Goal: Transaction & Acquisition: Purchase product/service

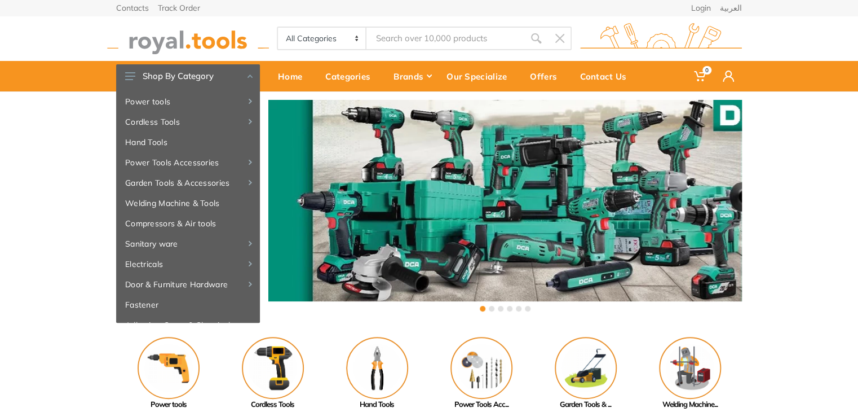
type input "w"
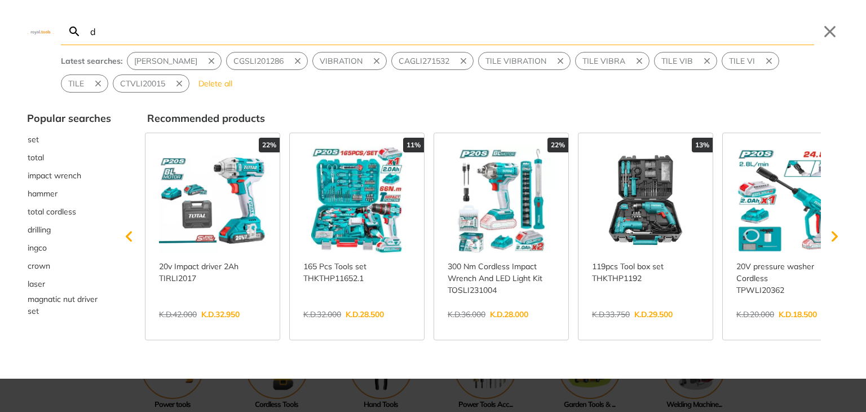
type input "d"
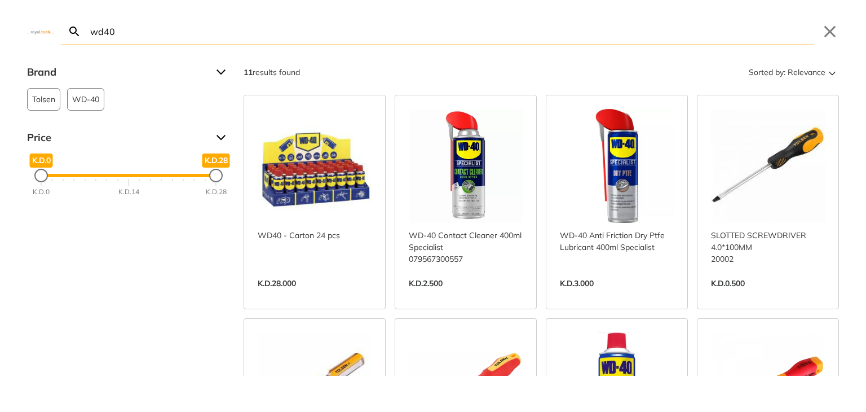
type input "wd40"
click at [497, 295] on link "View more →" at bounding box center [466, 295] width 114 height 0
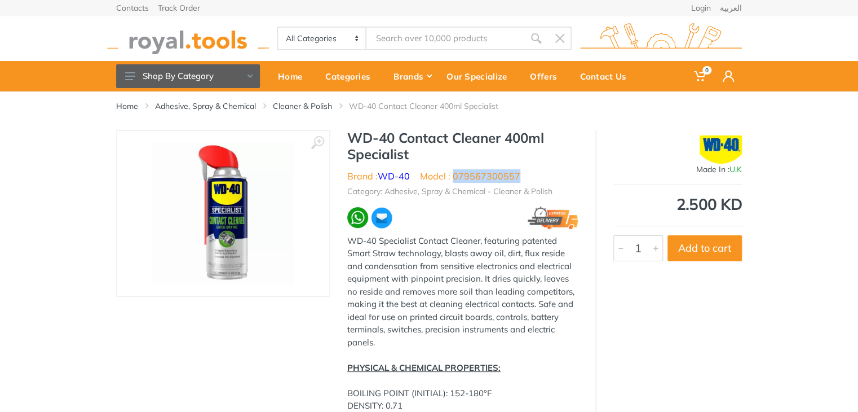
drag, startPoint x: 519, startPoint y: 174, endPoint x: 454, endPoint y: 176, distance: 64.3
click at [454, 176] on ul "Brand : WD-40 Model : 079567300557" at bounding box center [462, 176] width 231 height 14
copy li "079567300557"
click at [387, 32] on input "Site search" at bounding box center [445, 38] width 158 height 24
type input "w"
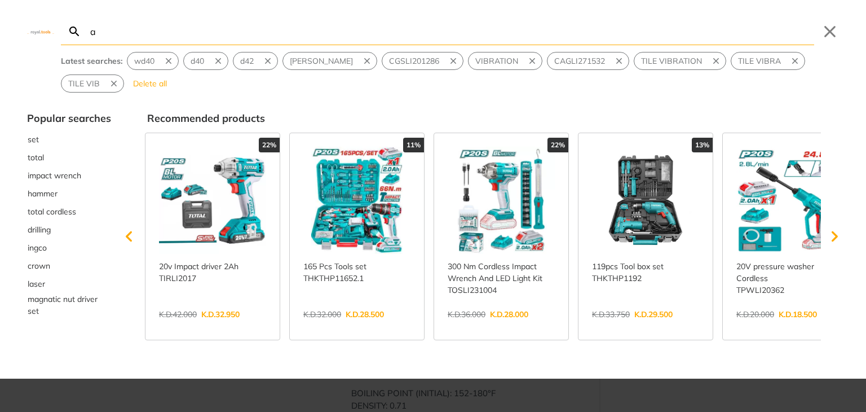
type input "a"
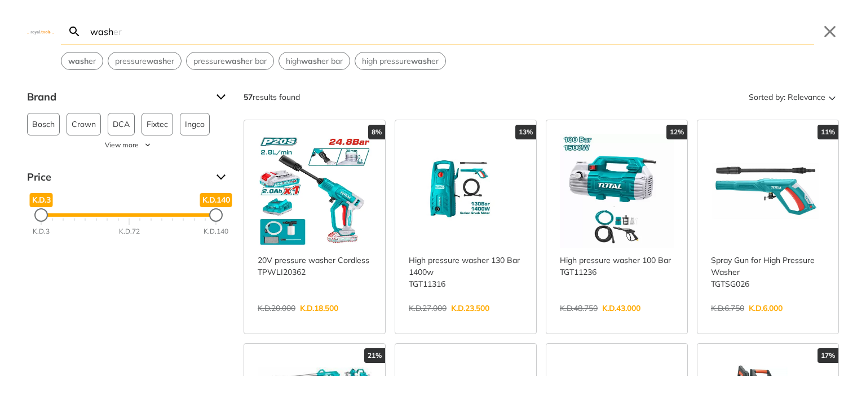
type input "wash"
click at [443, 320] on link "View more →" at bounding box center [466, 320] width 114 height 0
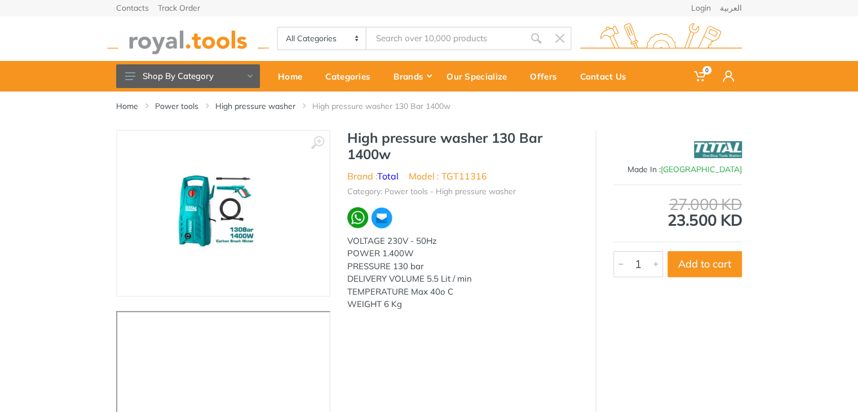
click at [283, 107] on link "High pressure washer" at bounding box center [255, 105] width 80 height 11
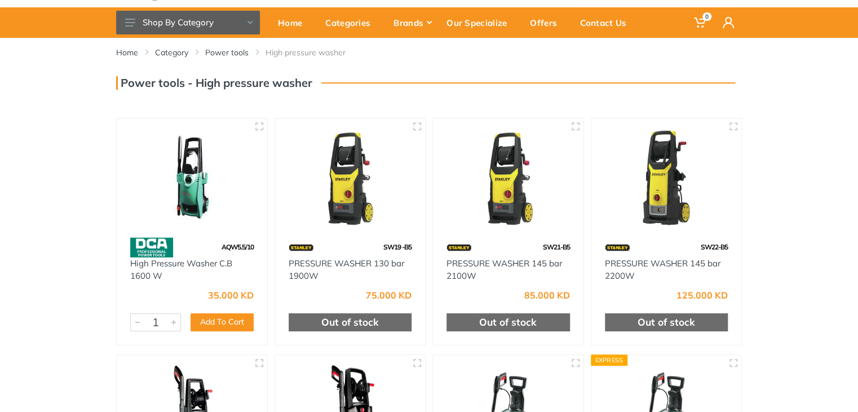
click at [858, 154] on html "0" at bounding box center [429, 152] width 858 height 412
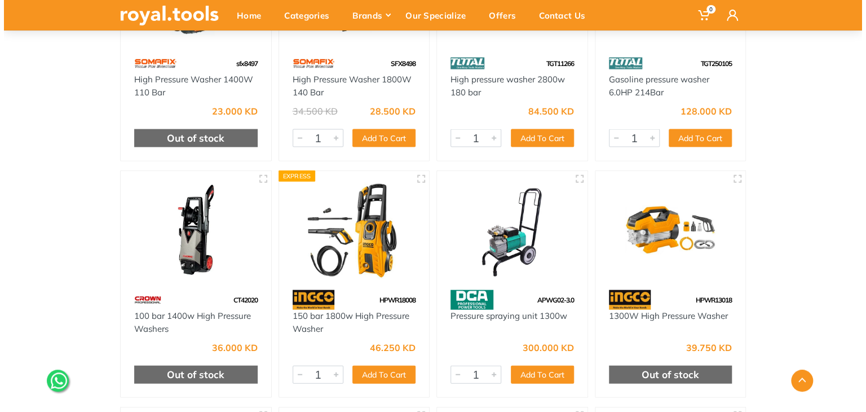
scroll to position [1191, 0]
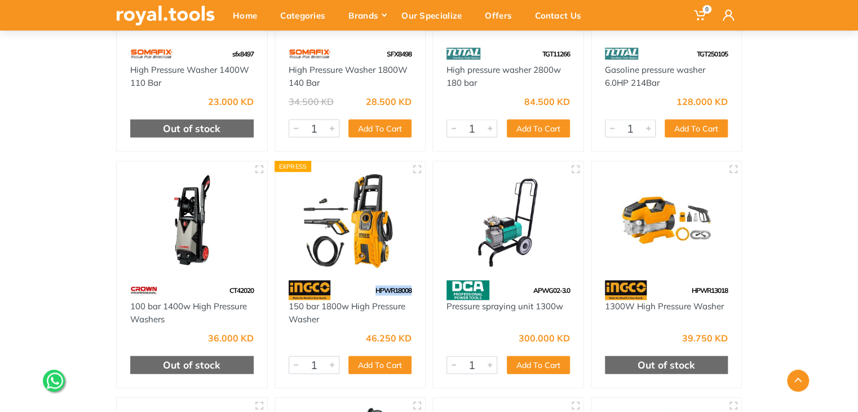
drag, startPoint x: 410, startPoint y: 289, endPoint x: 374, endPoint y: 290, distance: 36.7
click at [376, 290] on span "HPWR18008" at bounding box center [394, 290] width 36 height 8
copy span "HPWR18008"
click at [400, 363] on button "Add To Cart" at bounding box center [379, 365] width 63 height 18
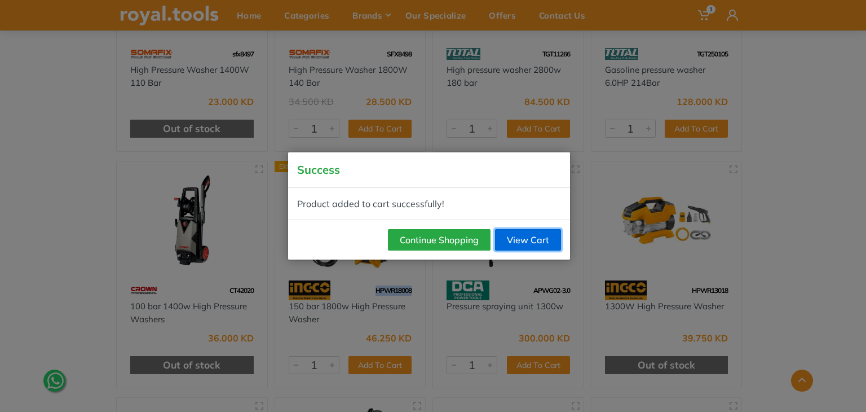
click at [518, 235] on link "View Cart" at bounding box center [528, 239] width 66 height 21
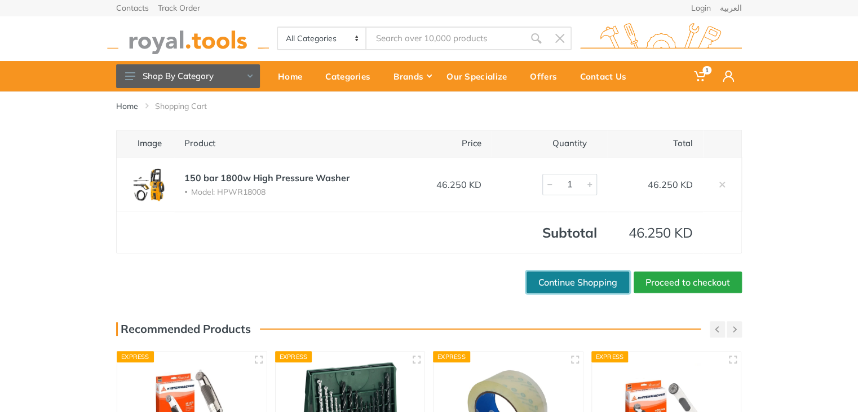
click at [587, 291] on link "Continue Shopping" at bounding box center [578, 281] width 103 height 21
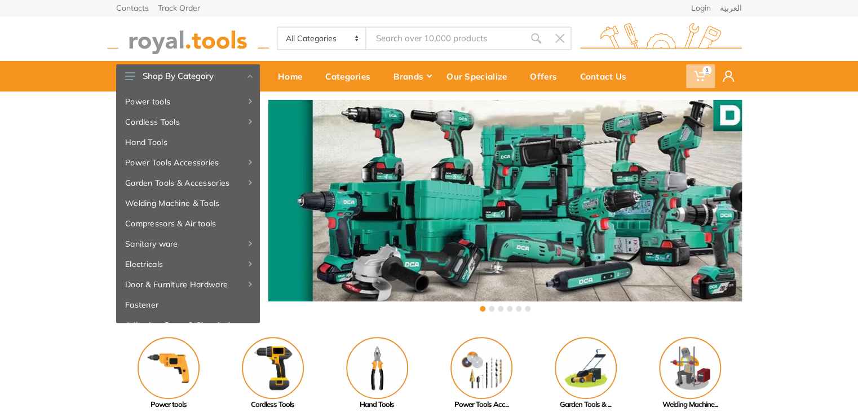
click at [696, 81] on icon at bounding box center [699, 75] width 11 height 11
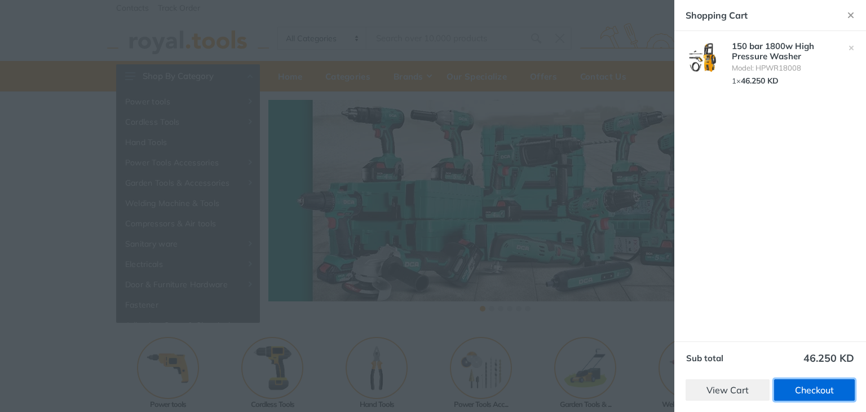
click at [789, 387] on link "Checkout" at bounding box center [814, 389] width 81 height 21
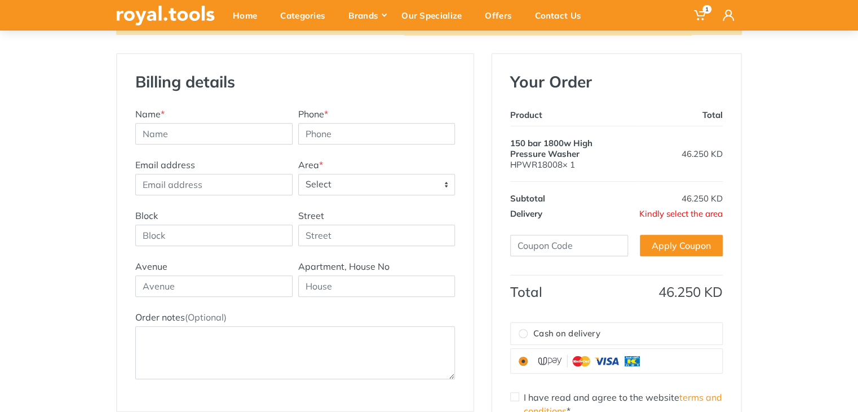
scroll to position [156, 0]
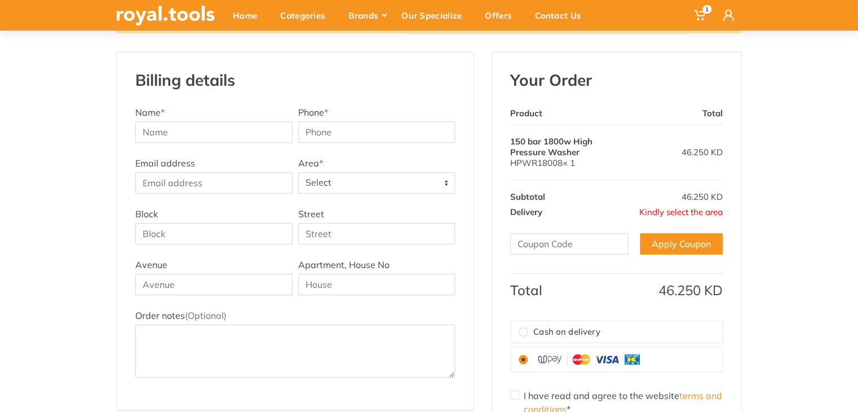
click at [354, 184] on span "Select" at bounding box center [377, 183] width 156 height 20
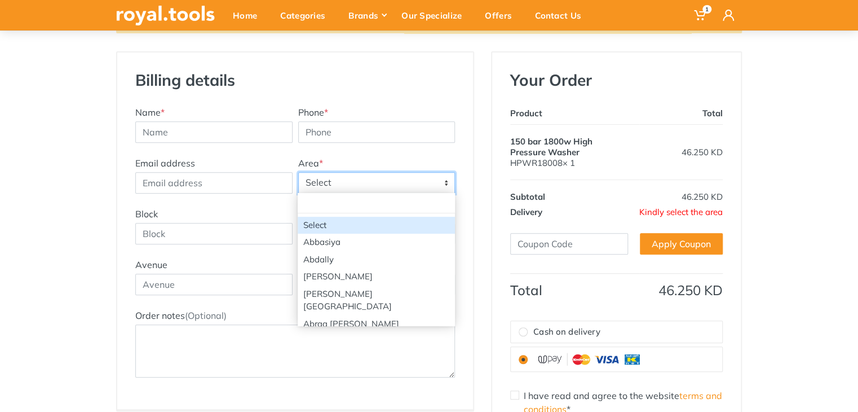
type input "k"
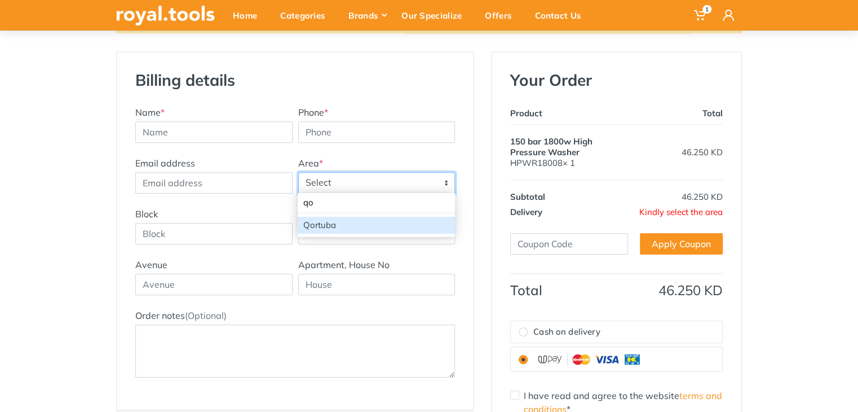
type input "qo"
select select "43"
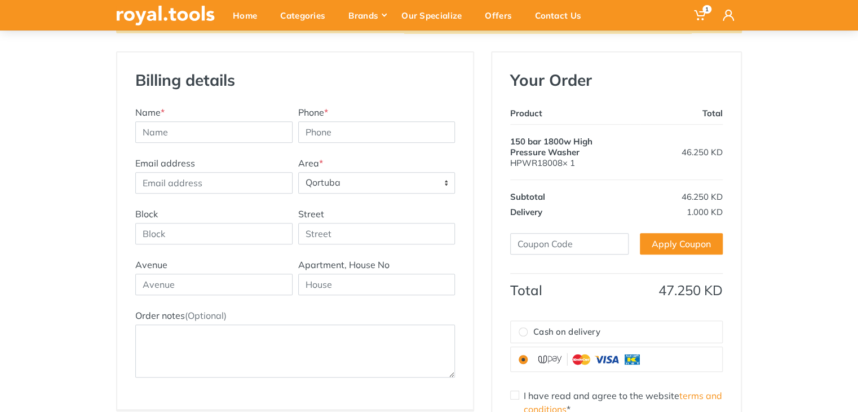
scroll to position [0, 0]
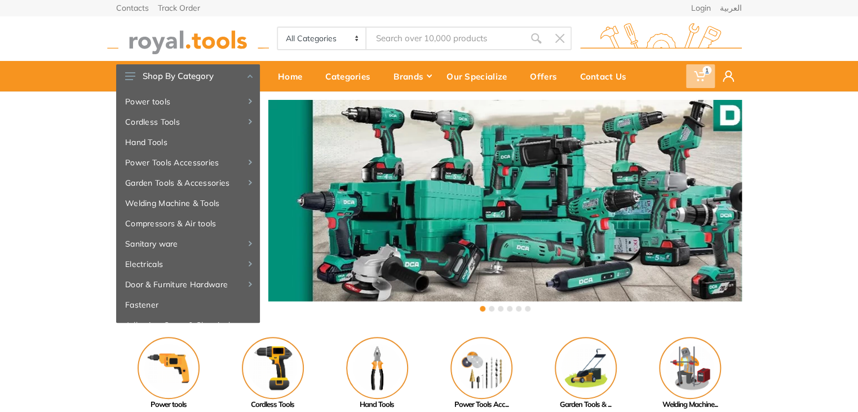
click at [703, 72] on span "1" at bounding box center [707, 70] width 9 height 8
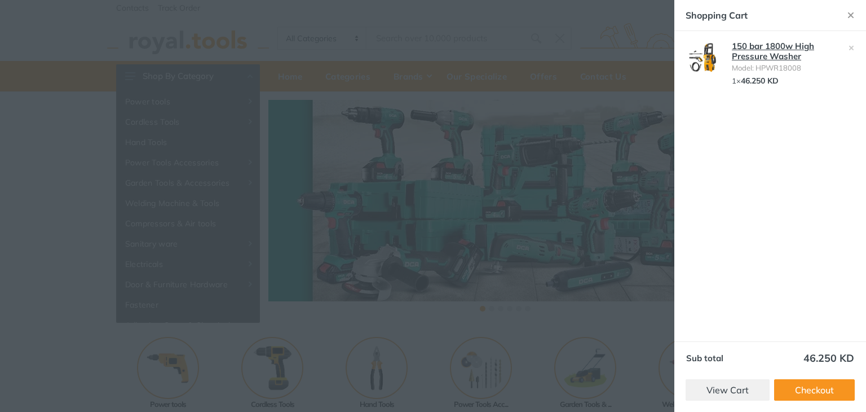
click at [751, 48] on link "150 bar 1800w High Pressure Washer" at bounding box center [773, 51] width 82 height 21
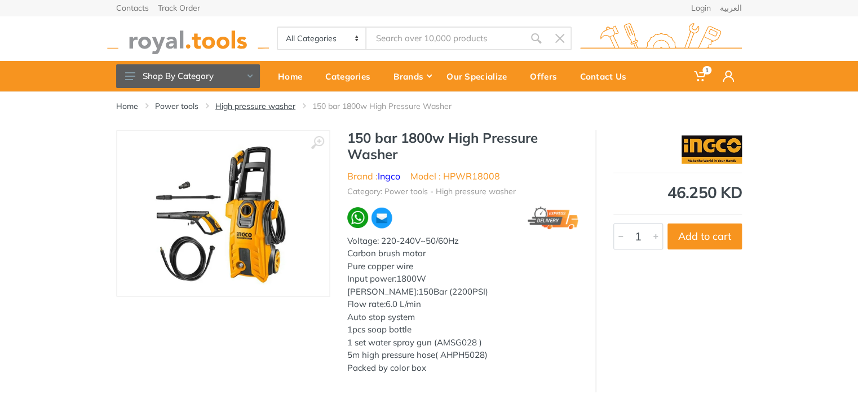
click at [280, 105] on link "High pressure washer" at bounding box center [255, 105] width 80 height 11
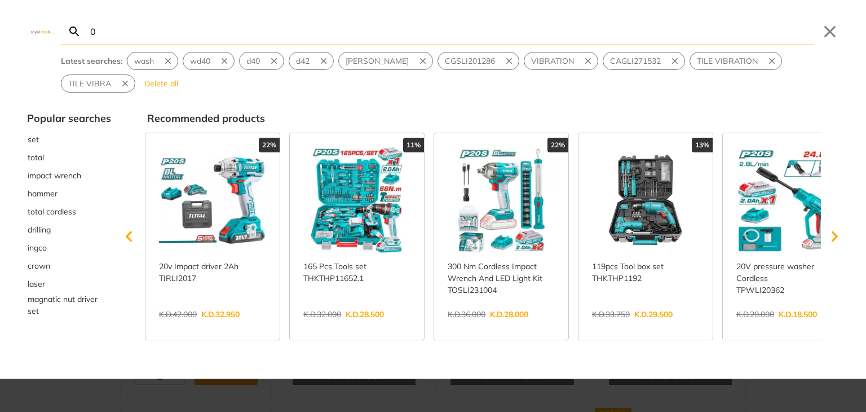
type input "0"
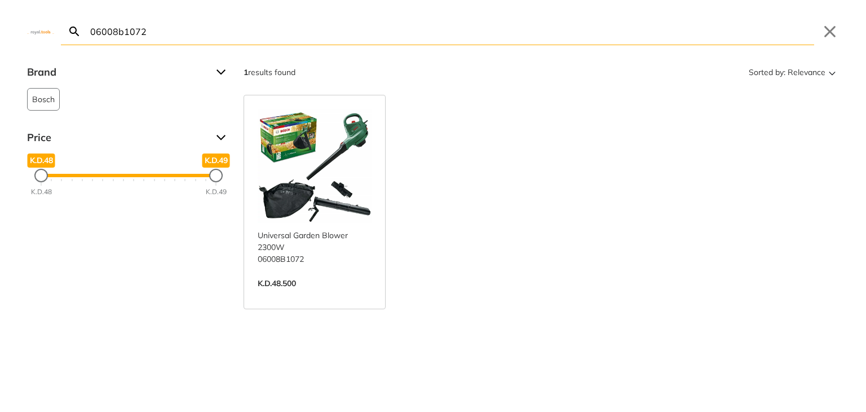
type input "06008b1072"
click at [319, 295] on link "View more →" at bounding box center [315, 295] width 114 height 0
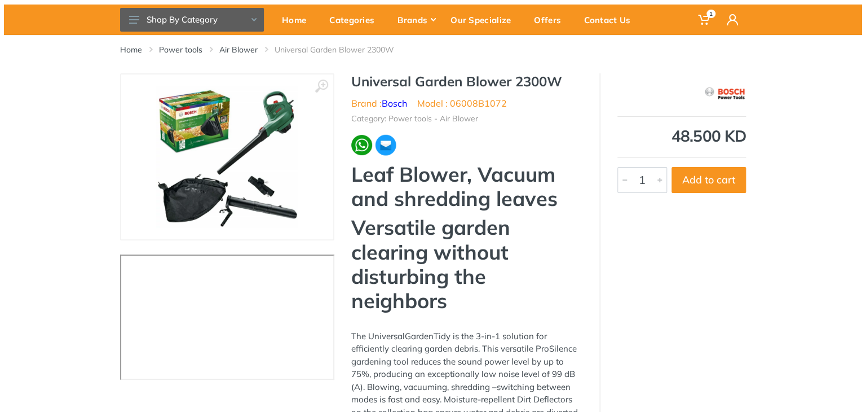
scroll to position [50, 0]
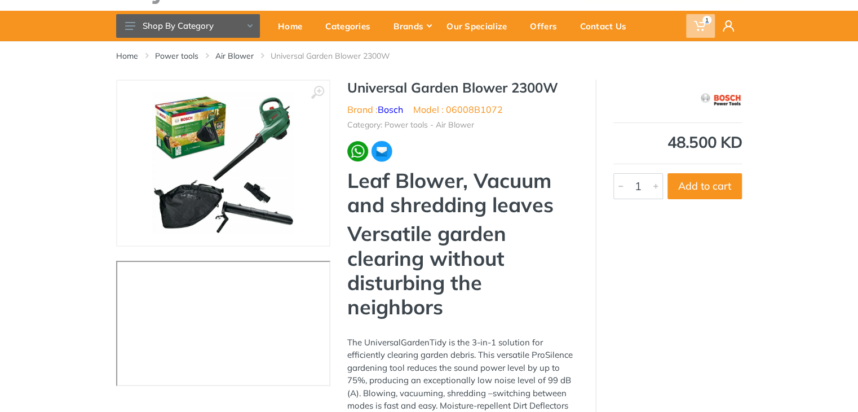
click at [699, 20] on icon at bounding box center [699, 25] width 11 height 11
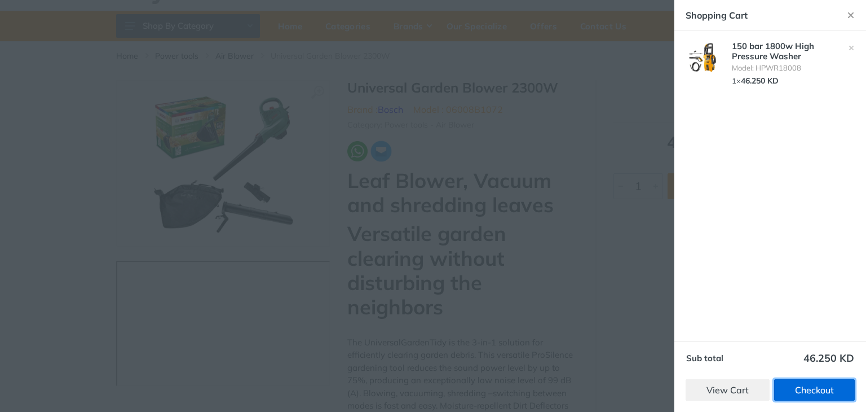
click at [812, 392] on link "Checkout" at bounding box center [814, 389] width 81 height 21
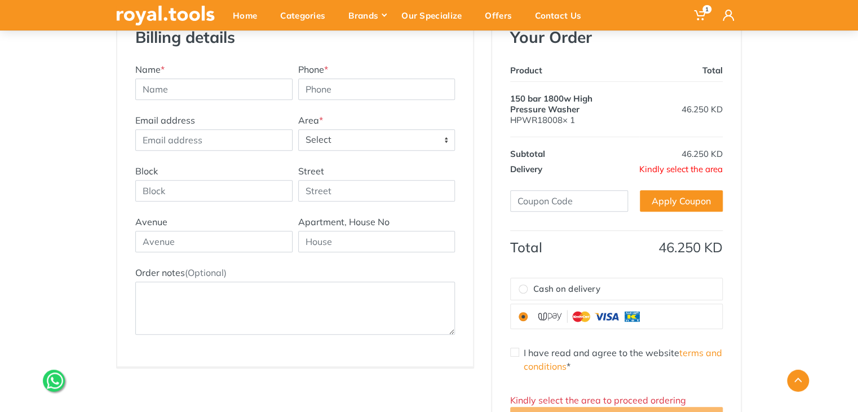
scroll to position [193, 0]
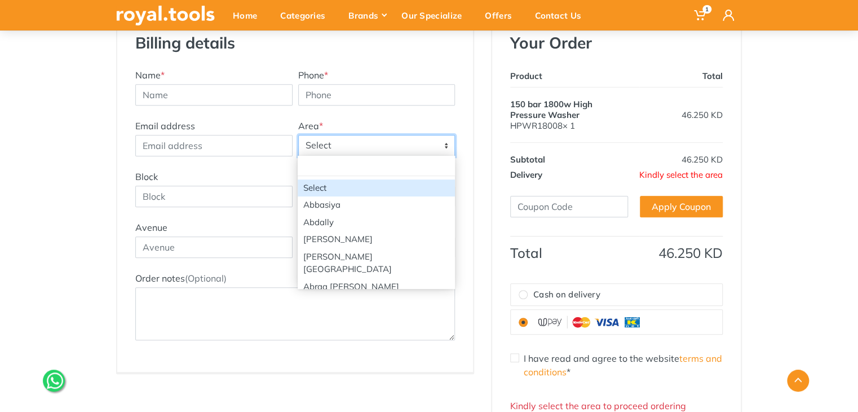
click at [399, 142] on span "Select" at bounding box center [377, 145] width 156 height 20
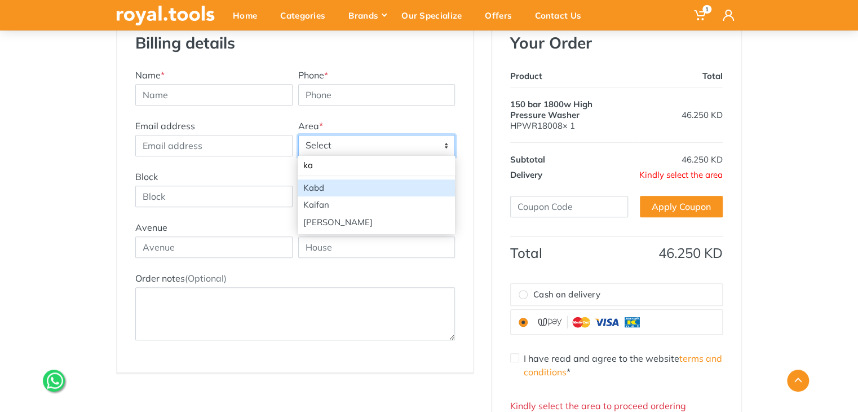
type input "ka"
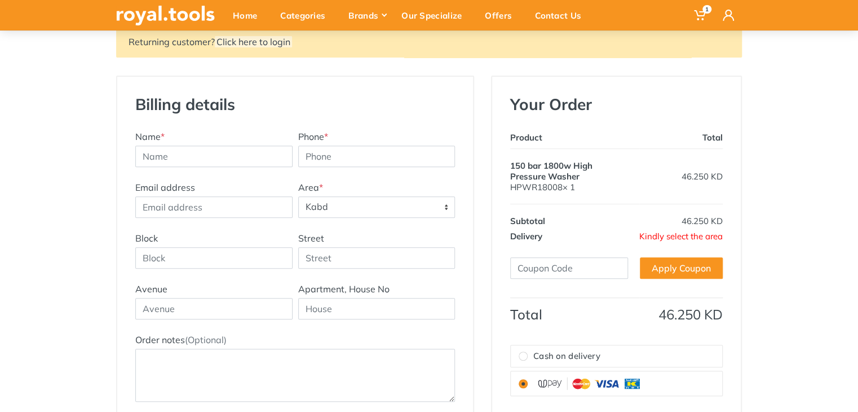
scroll to position [133, 0]
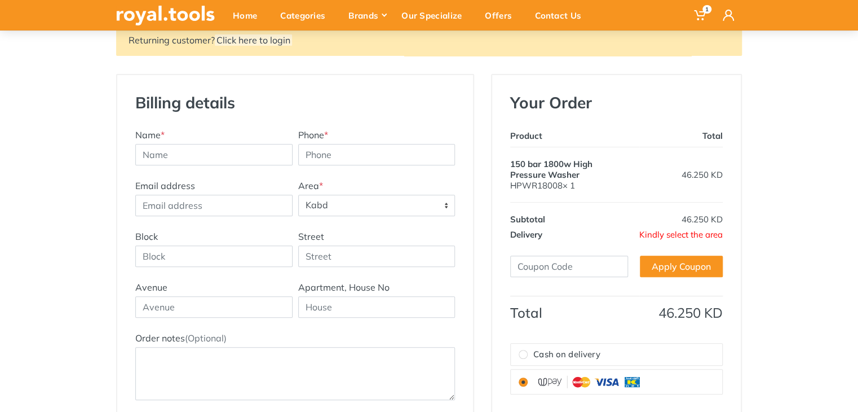
click at [382, 200] on span "Kabd" at bounding box center [377, 205] width 156 height 20
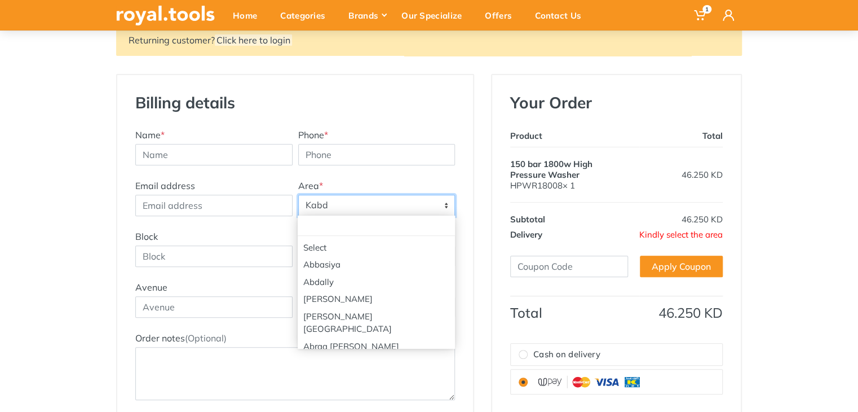
scroll to position [898, 0]
click at [343, 200] on span "Kabd" at bounding box center [377, 205] width 156 height 20
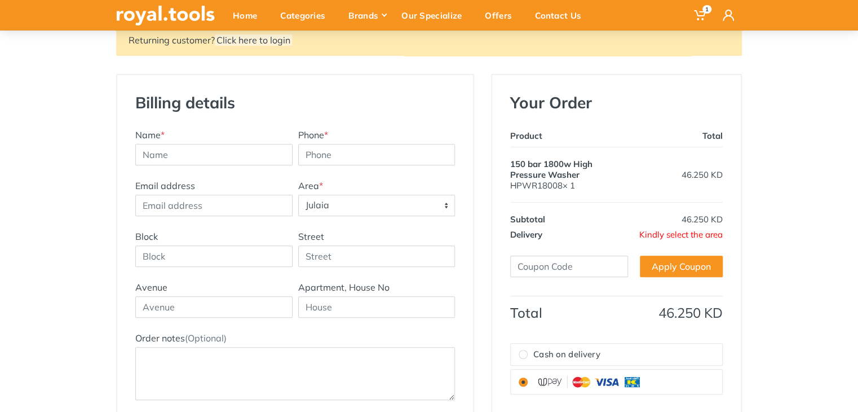
click at [339, 203] on span "Julaia" at bounding box center [377, 205] width 156 height 20
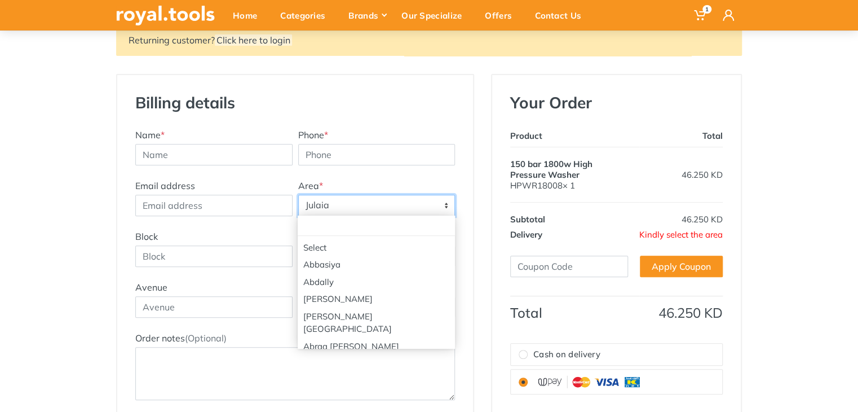
scroll to position [898, 0]
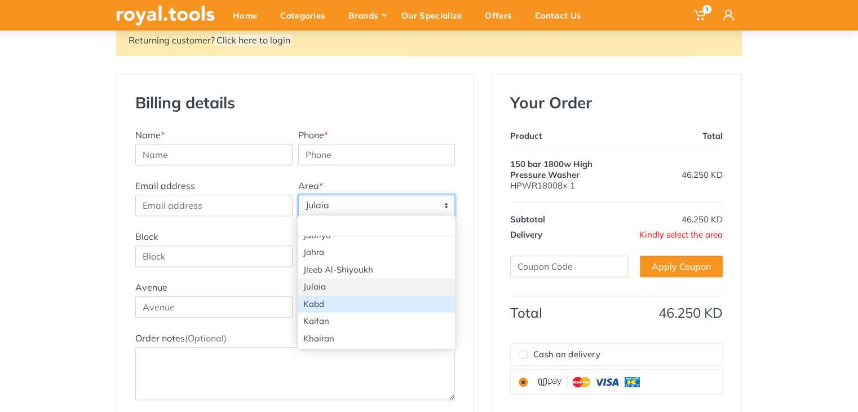
select select "116"
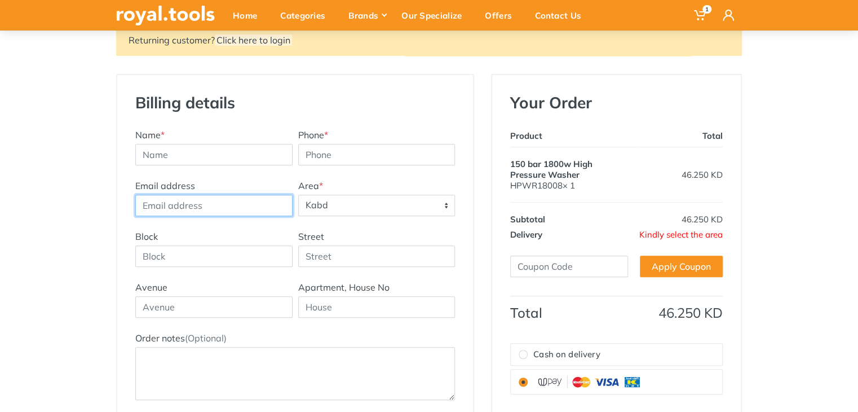
click at [200, 196] on input "Email address" at bounding box center [213, 205] width 157 height 21
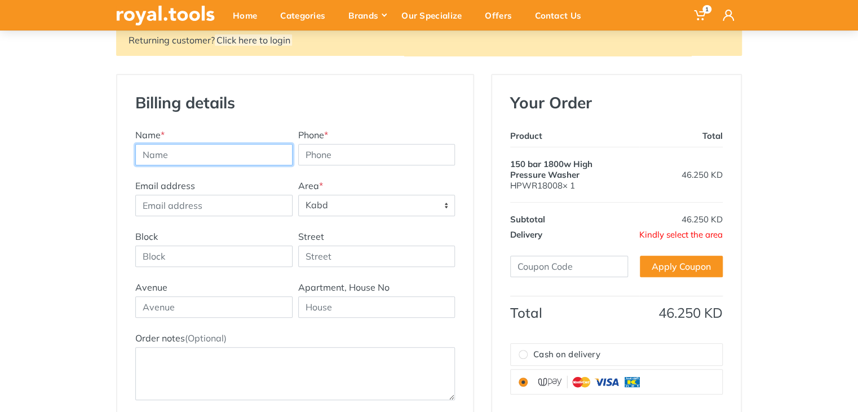
click at [200, 153] on input "text" at bounding box center [213, 154] width 157 height 21
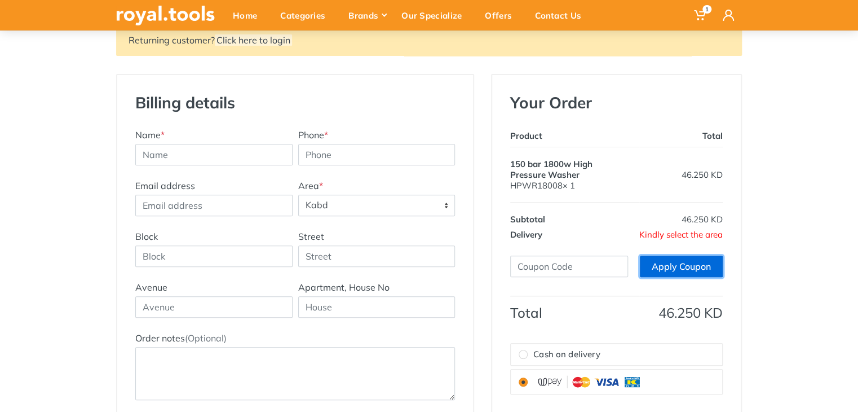
click at [710, 271] on link "Apply Coupon" at bounding box center [681, 265] width 83 height 21
click at [329, 207] on span "Select" at bounding box center [377, 205] width 156 height 20
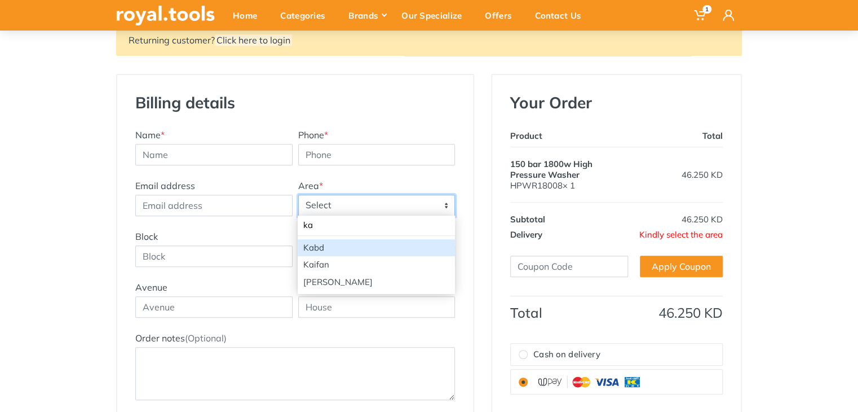
type input "ka"
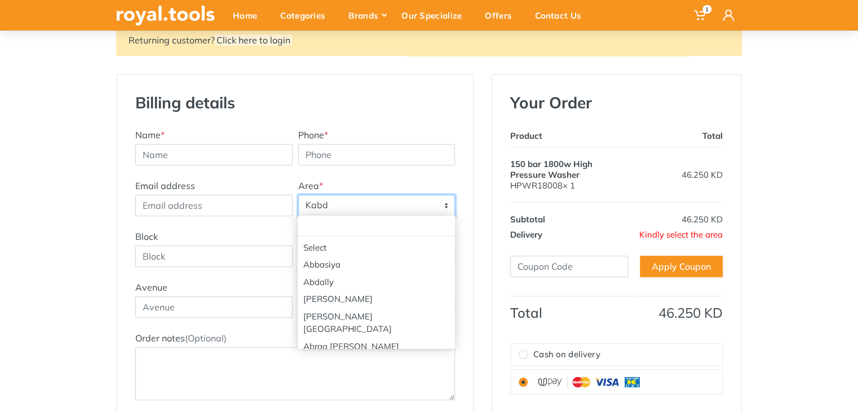
click at [373, 201] on span "Kabd" at bounding box center [377, 205] width 156 height 20
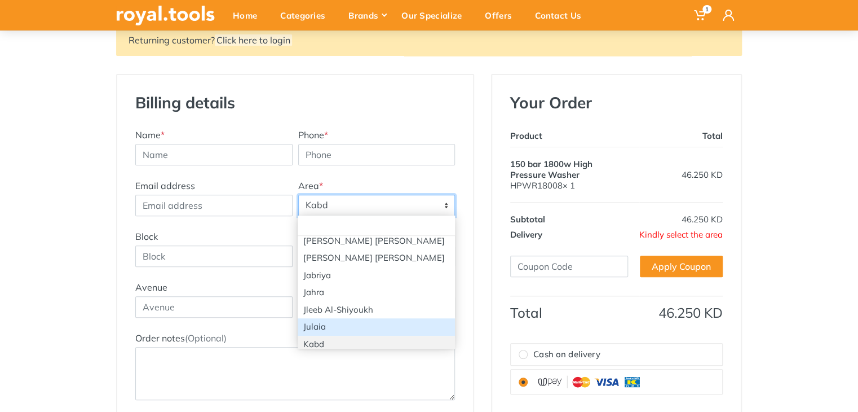
scroll to position [798, 0]
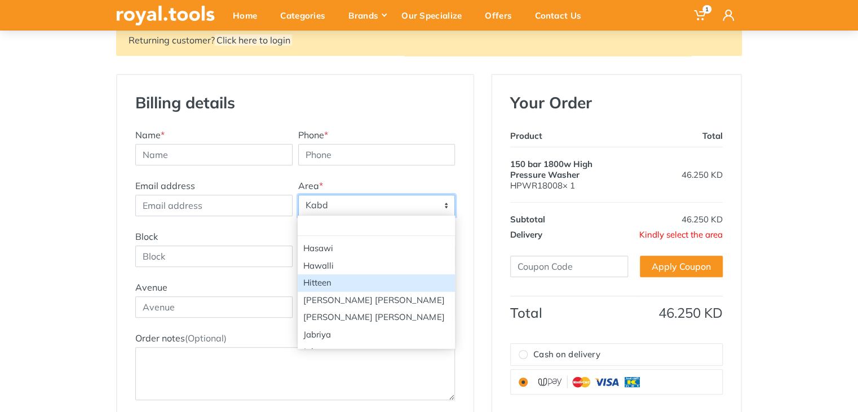
select select "15"
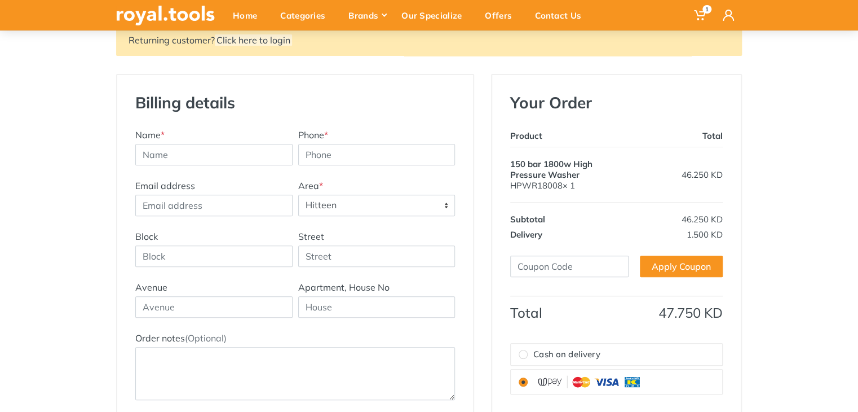
drag, startPoint x: 379, startPoint y: 222, endPoint x: 376, endPoint y: 209, distance: 13.4
click at [379, 222] on div "Email address Address Title Area * Select [PERSON_NAME]" at bounding box center [294, 204] width 325 height 51
click at [372, 198] on span "Hitteen" at bounding box center [377, 205] width 156 height 20
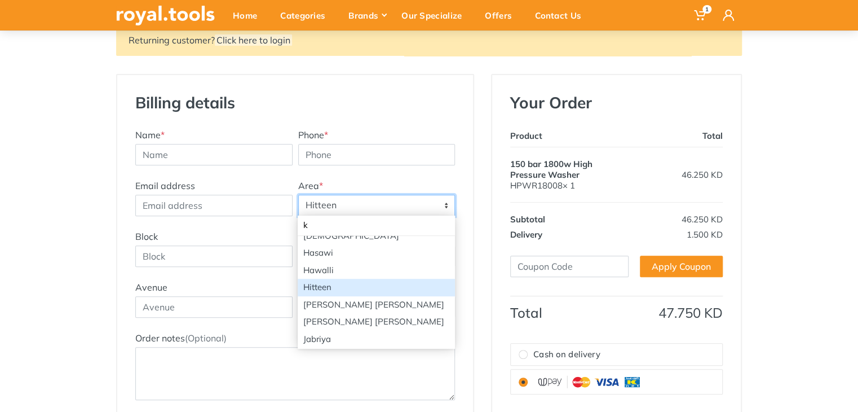
scroll to position [0, 0]
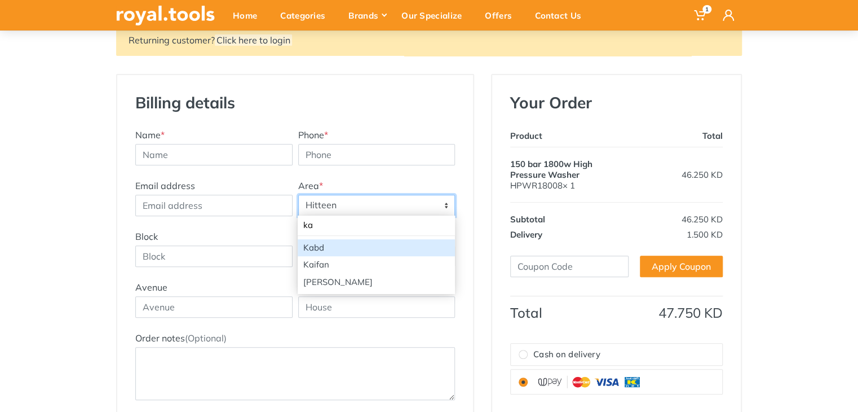
type input "ka"
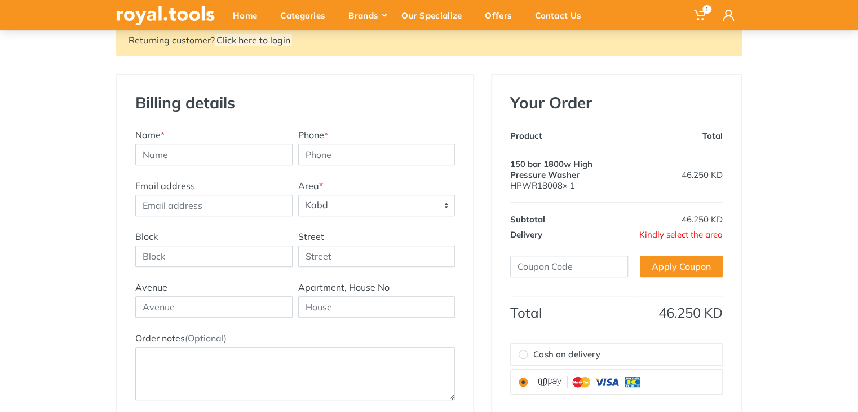
click at [385, 218] on div "Email address Address Title Area * Select Abbasiya Abdally Abdullah Al-Mubarak …" at bounding box center [294, 204] width 325 height 51
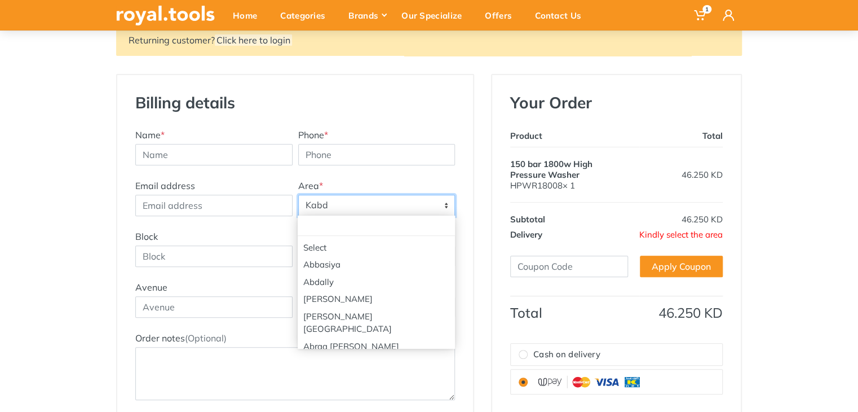
click at [388, 213] on span "Kabd" at bounding box center [377, 205] width 156 height 20
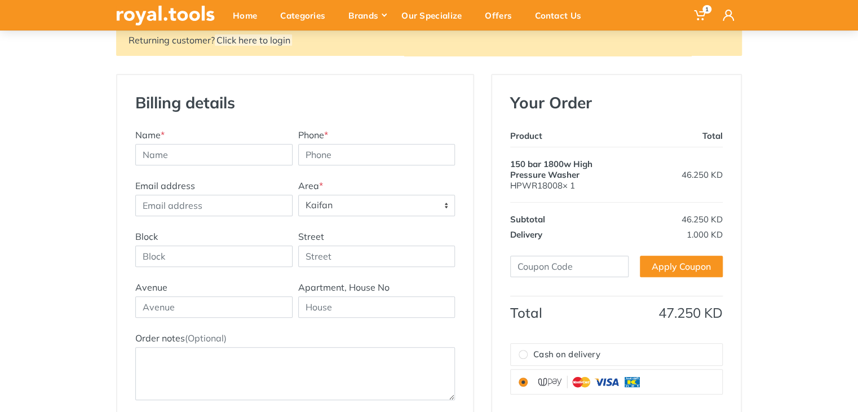
click at [390, 210] on span "Kaifan" at bounding box center [377, 205] width 156 height 20
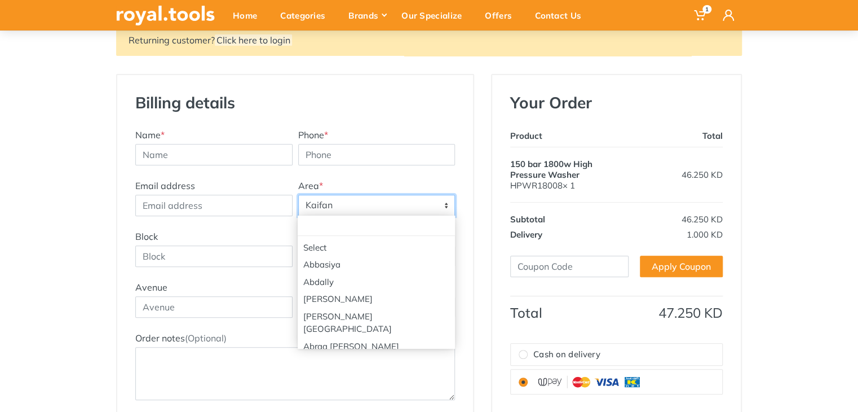
scroll to position [931, 0]
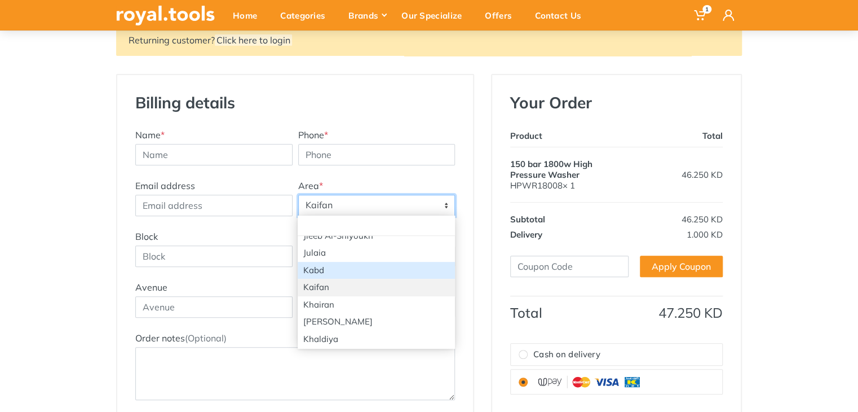
select select "116"
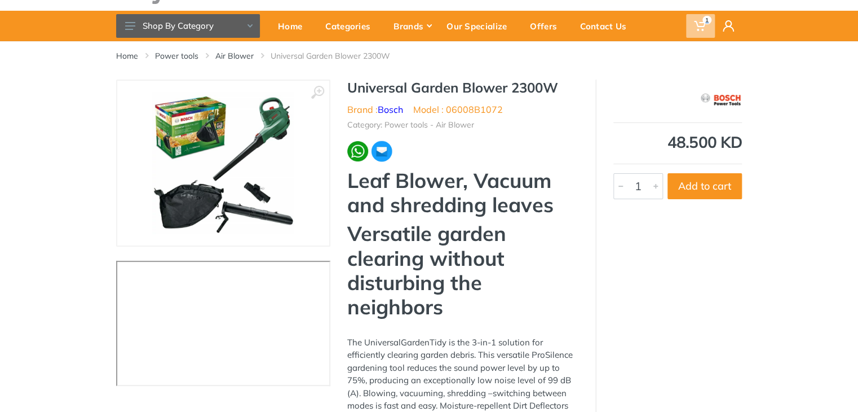
click at [701, 30] on use at bounding box center [699, 26] width 11 height 10
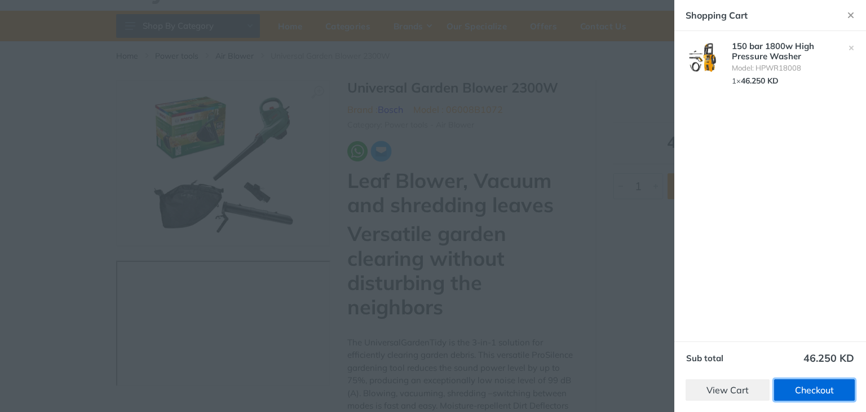
click at [792, 388] on link "Checkout" at bounding box center [814, 389] width 81 height 21
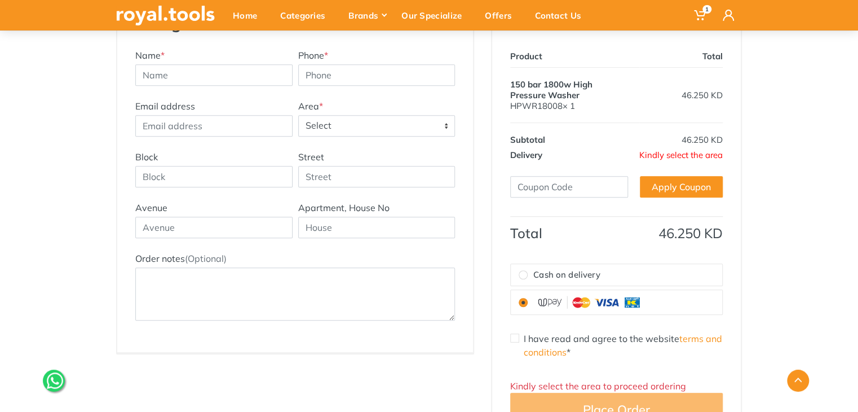
scroll to position [223, 0]
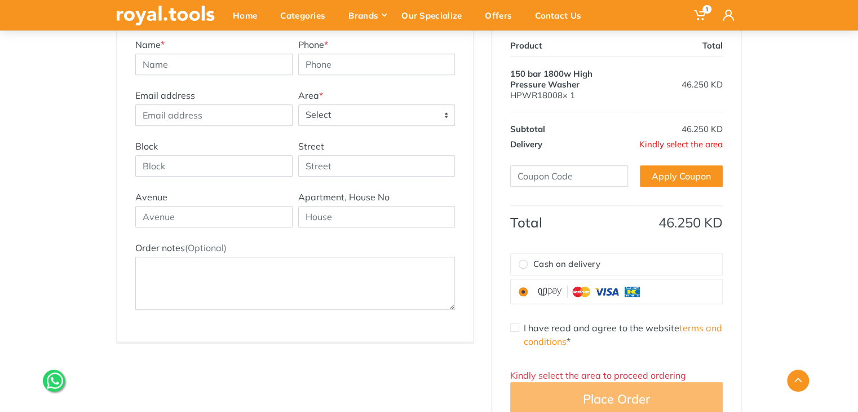
click at [365, 111] on span "Select" at bounding box center [377, 115] width 156 height 20
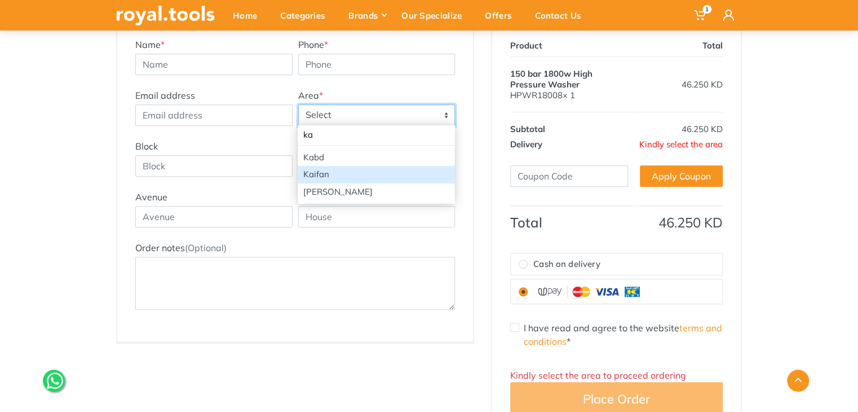
type input "ka"
select select "47"
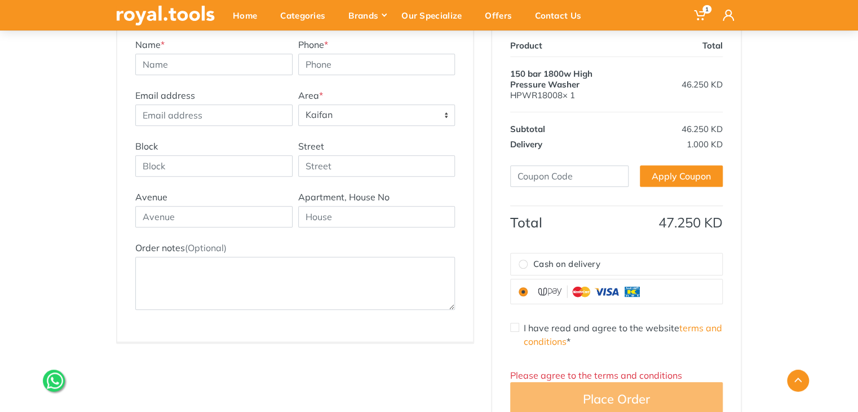
click at [334, 129] on div "Email address Address Title Area * Select [PERSON_NAME]" at bounding box center [294, 114] width 325 height 51
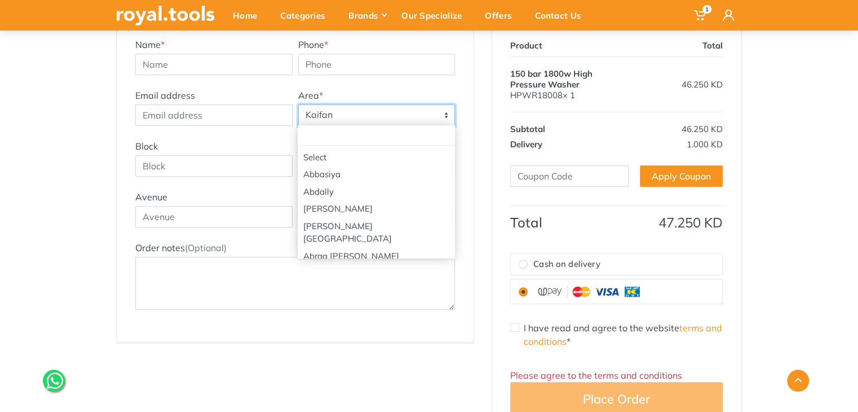
click at [316, 106] on span "Kaifan" at bounding box center [377, 115] width 156 height 20
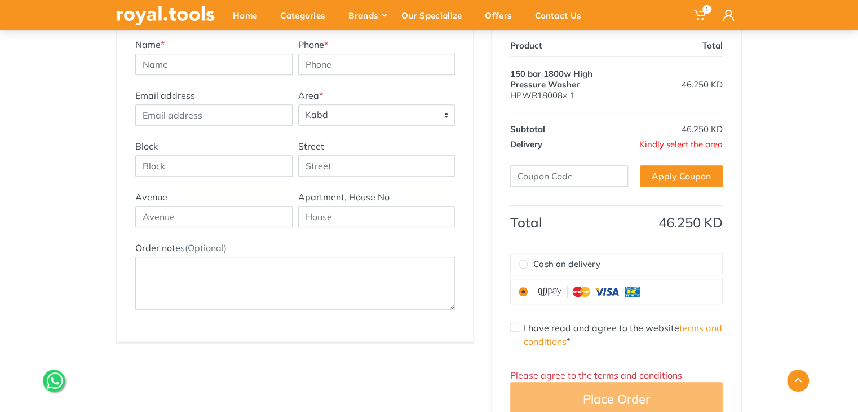
drag, startPoint x: 334, startPoint y: 136, endPoint x: 329, endPoint y: 116, distance: 20.8
click at [332, 131] on div "Email address Address Title Area * Select Abbasiya Abdally Abdullah Al-Mubarak …" at bounding box center [294, 114] width 325 height 51
click at [330, 118] on span "Kabd" at bounding box center [377, 115] width 156 height 20
click at [340, 116] on span "Julaia" at bounding box center [377, 115] width 156 height 20
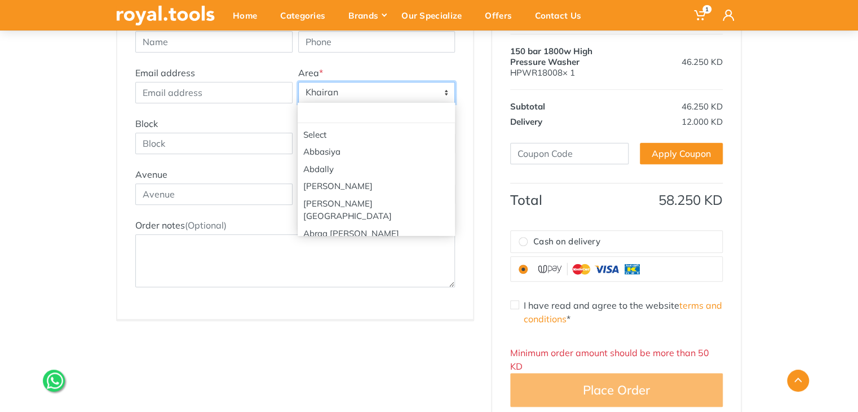
scroll to position [949, 0]
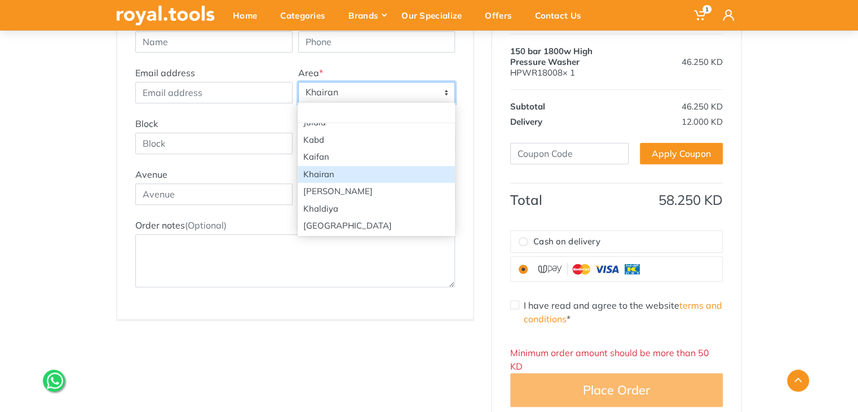
click at [362, 97] on span "Khairan" at bounding box center [377, 92] width 156 height 20
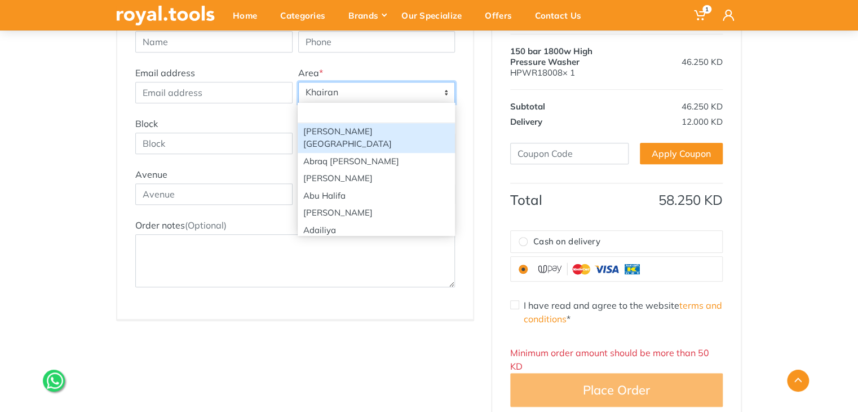
scroll to position [0, 0]
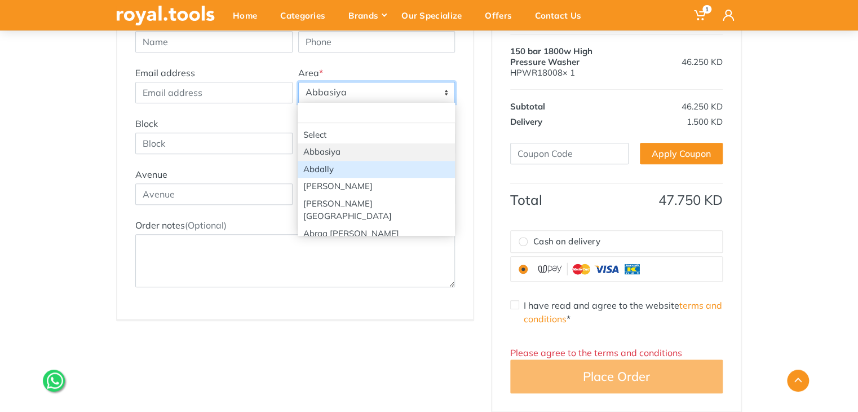
drag, startPoint x: 335, startPoint y: 164, endPoint x: 334, endPoint y: 145, distance: 18.6
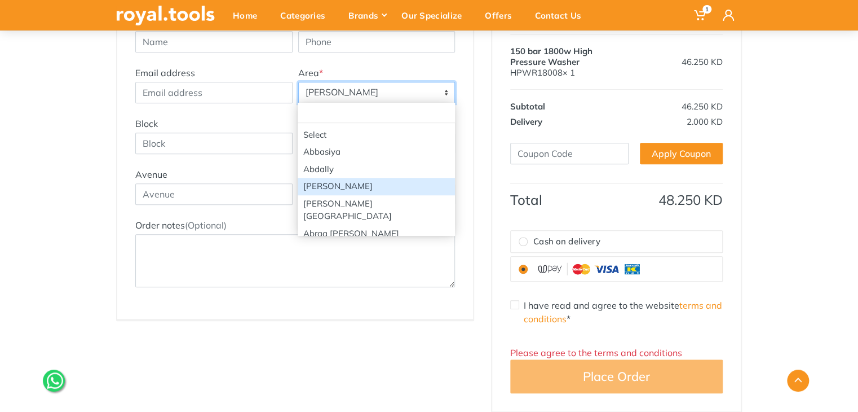
click at [342, 100] on span "Abdullah Al-Mubarak" at bounding box center [377, 92] width 156 height 20
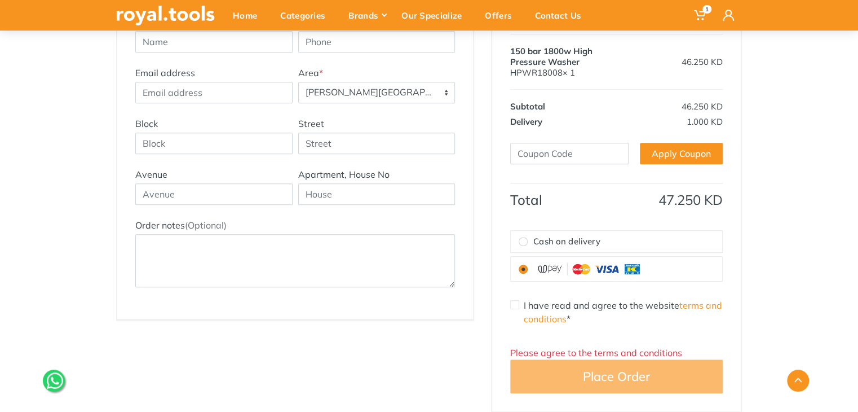
click at [337, 99] on span "Abdullah Al-Salem" at bounding box center [377, 92] width 156 height 20
click at [335, 104] on div "Email address Address Title Area * Select Abbasiya Abdally Abdullah Al-Mubarak …" at bounding box center [294, 91] width 325 height 51
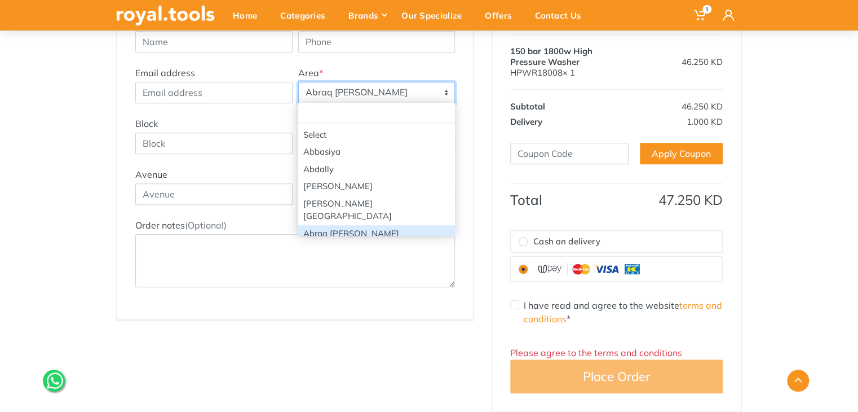
click at [334, 87] on span "Abraq Khaitan" at bounding box center [377, 92] width 156 height 20
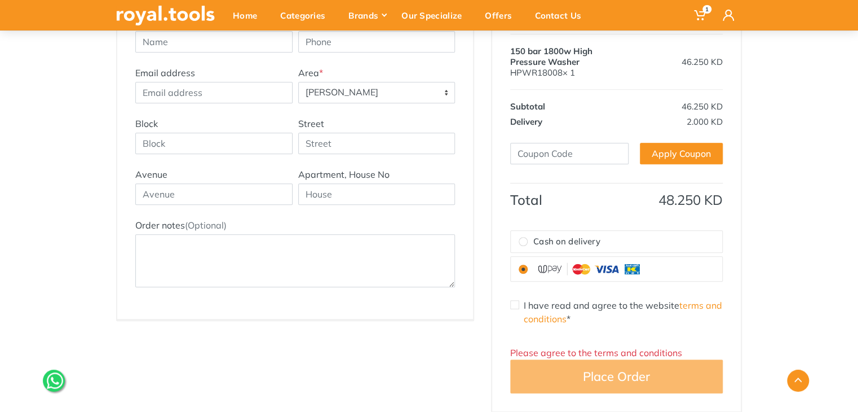
click at [341, 94] on span "Abu Fetera" at bounding box center [377, 92] width 156 height 20
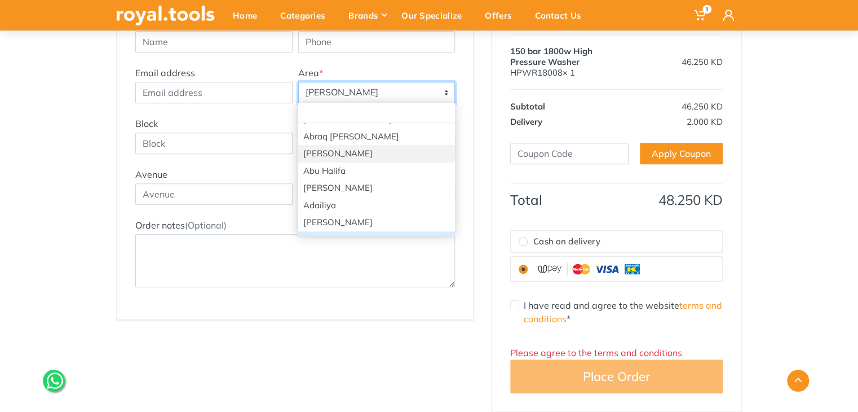
scroll to position [114, 0]
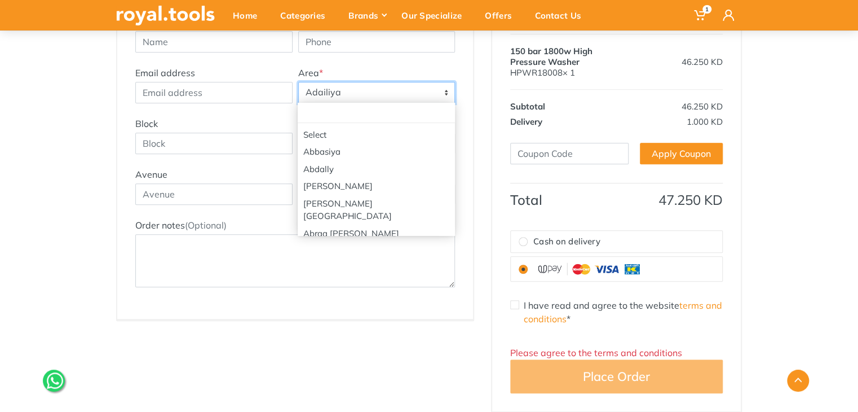
click at [334, 94] on span "Adailiya" at bounding box center [377, 92] width 156 height 20
click at [330, 94] on span "Ahmadi" at bounding box center [377, 92] width 156 height 20
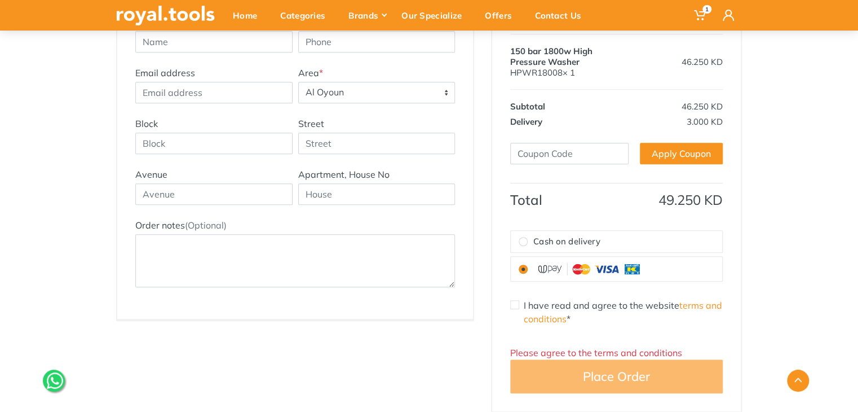
click at [339, 93] on span "Al Oyoun" at bounding box center [377, 92] width 156 height 20
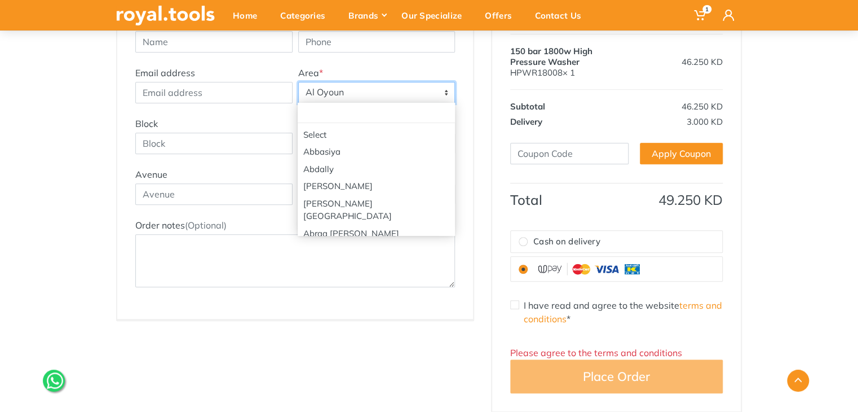
scroll to position [192, 0]
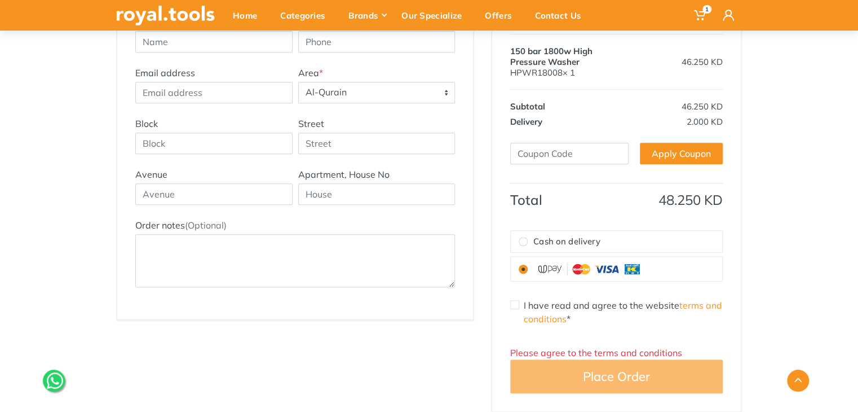
click at [347, 107] on div "Email address Address Title Area * Select Abbasiya Abdally Abdullah Al-Mubarak …" at bounding box center [294, 91] width 325 height 51
click at [332, 86] on span "Al-Qurain" at bounding box center [377, 92] width 156 height 20
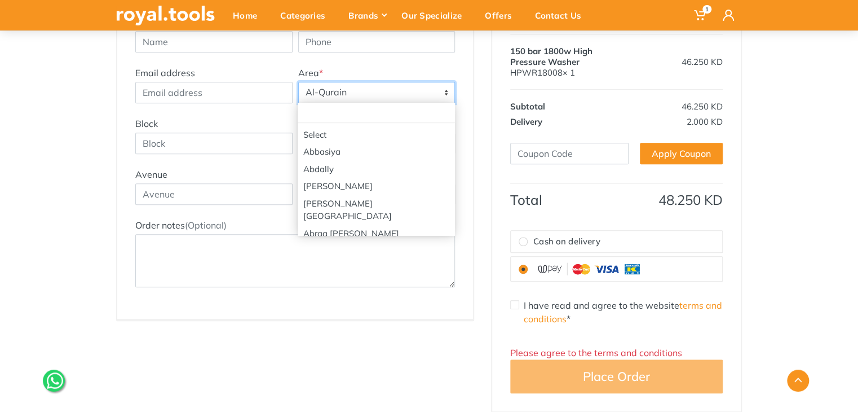
scroll to position [244, 0]
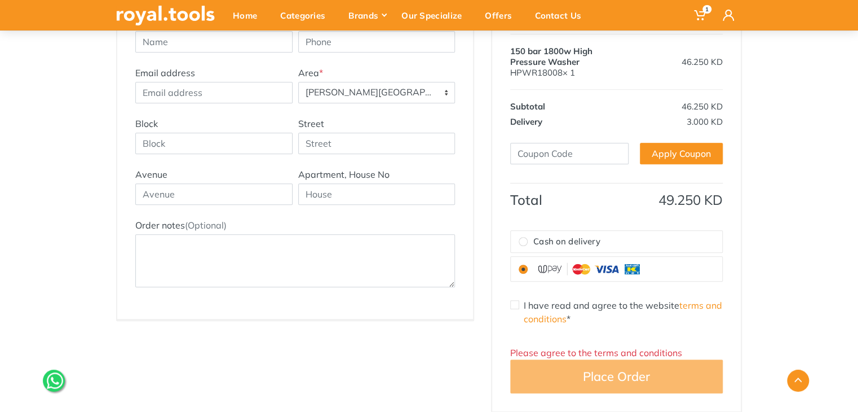
click at [382, 89] on span "Ali Sabah Al-Salem" at bounding box center [377, 92] width 156 height 20
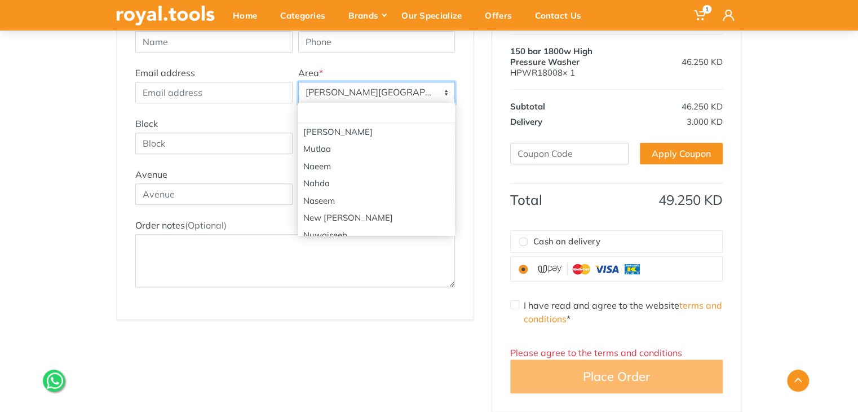
scroll to position [1315, 0]
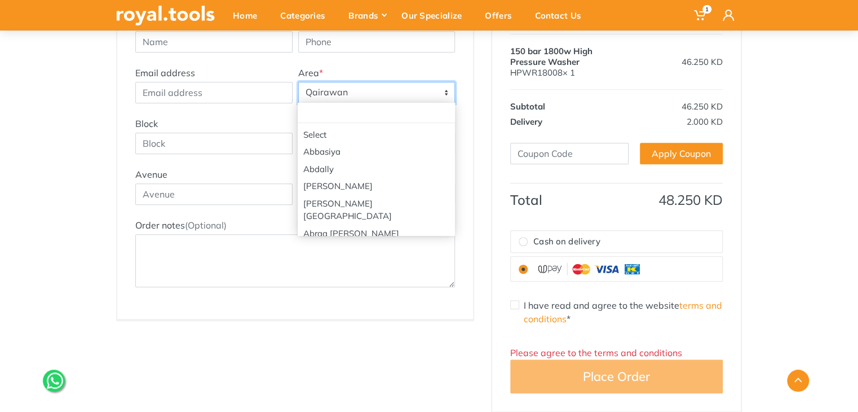
click at [352, 92] on span "Qairawan" at bounding box center [377, 92] width 156 height 20
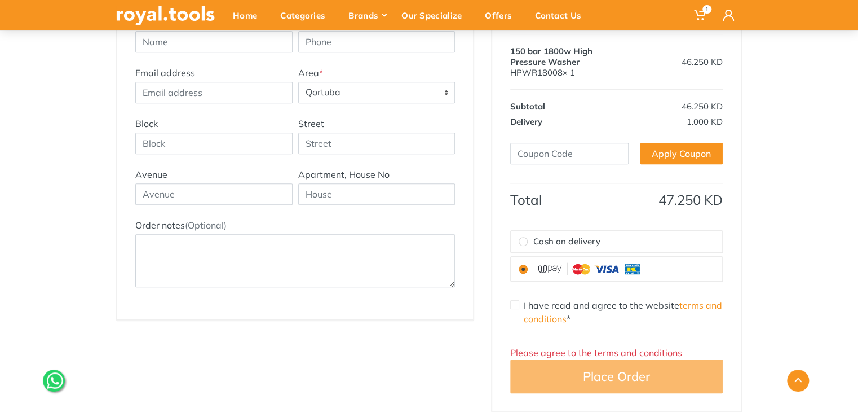
click at [350, 94] on span "Qortuba" at bounding box center [377, 92] width 156 height 20
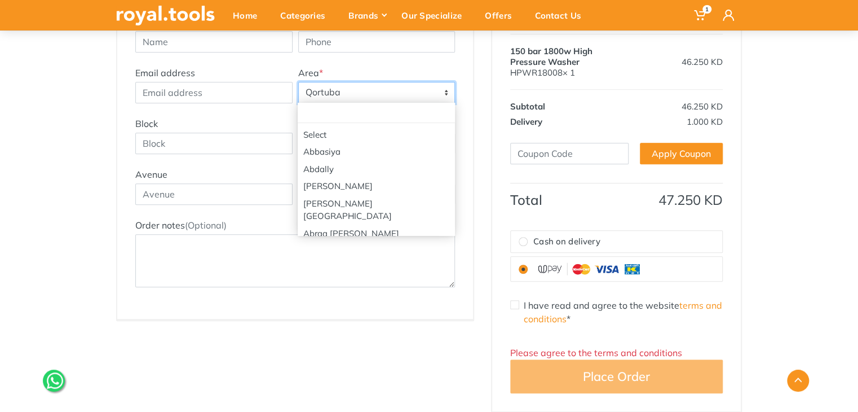
scroll to position [1414, 0]
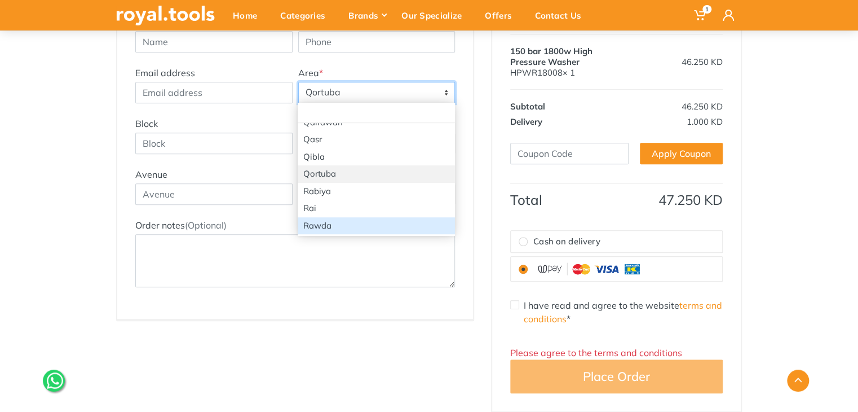
select select "48"
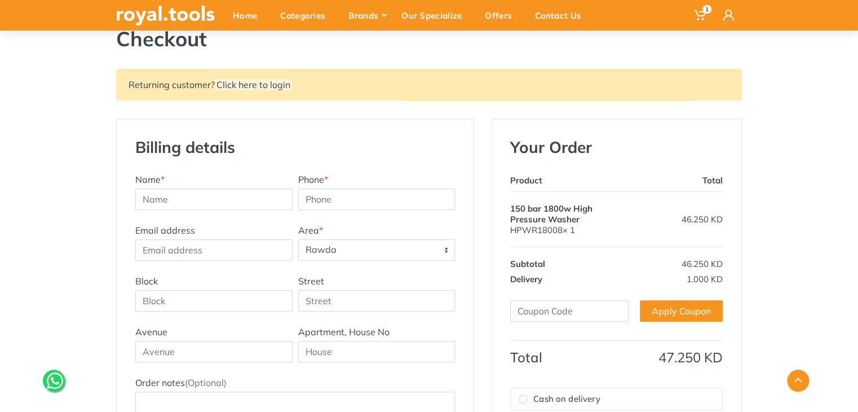
scroll to position [20, 0]
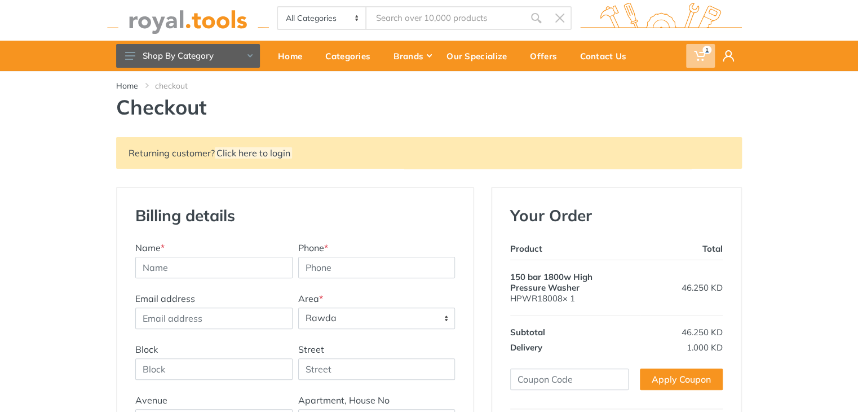
click at [696, 55] on icon at bounding box center [699, 55] width 11 height 11
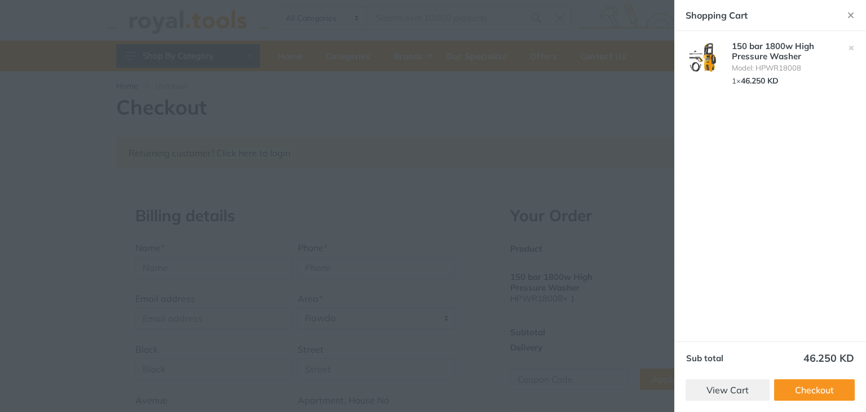
click at [360, 59] on div at bounding box center [433, 206] width 866 height 412
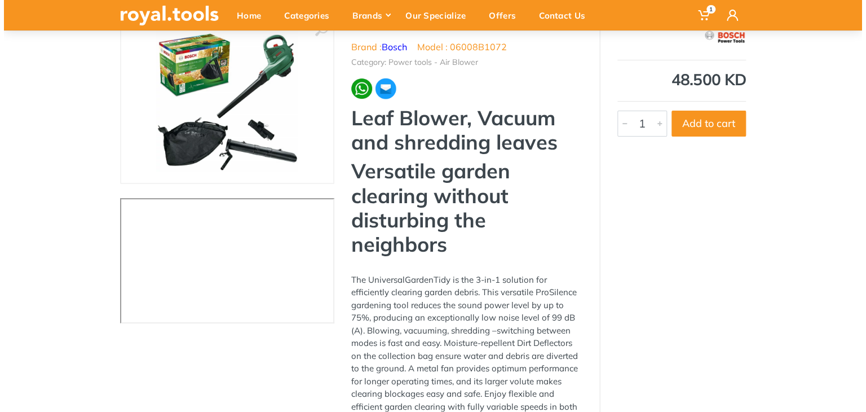
scroll to position [118, 0]
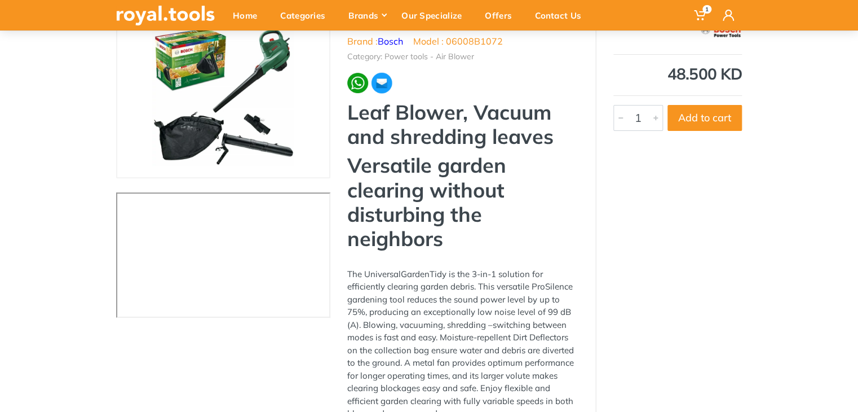
click at [436, 125] on h1 "Leaf Blower, Vacuum and shredding leaves" at bounding box center [462, 124] width 231 height 48
drag, startPoint x: 505, startPoint y: 44, endPoint x: 449, endPoint y: 46, distance: 56.4
click at [449, 46] on ul "Brand : Bosch Model : 06008B1072" at bounding box center [462, 41] width 231 height 14
copy li "06008B1072"
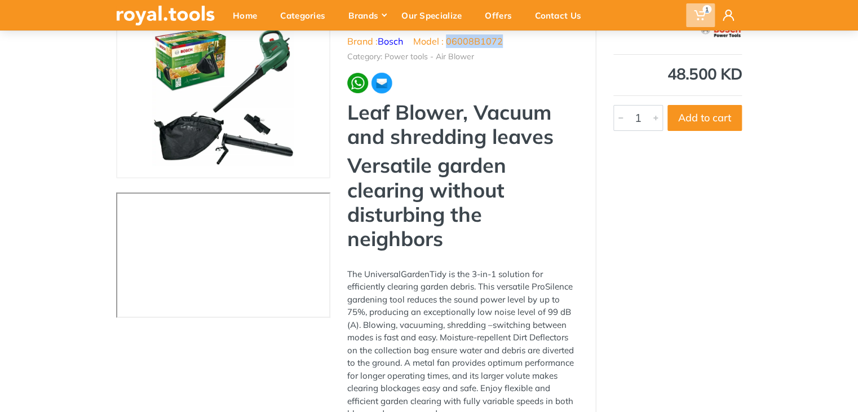
click at [703, 17] on icon at bounding box center [699, 15] width 11 height 11
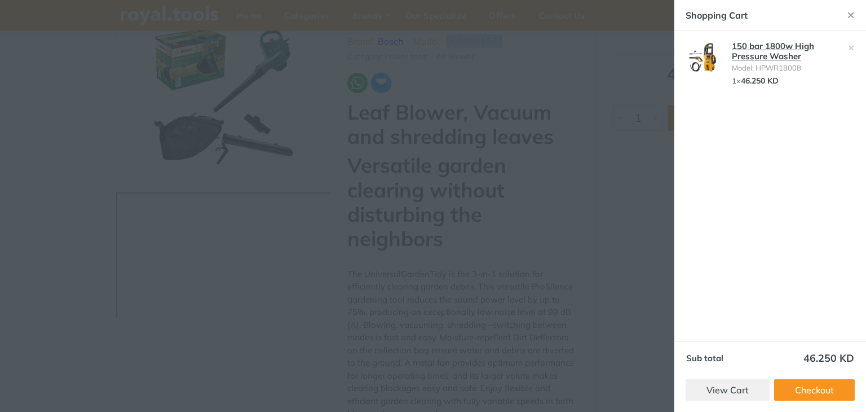
click at [766, 46] on link "150 bar 1800w High Pressure Washer" at bounding box center [773, 51] width 82 height 21
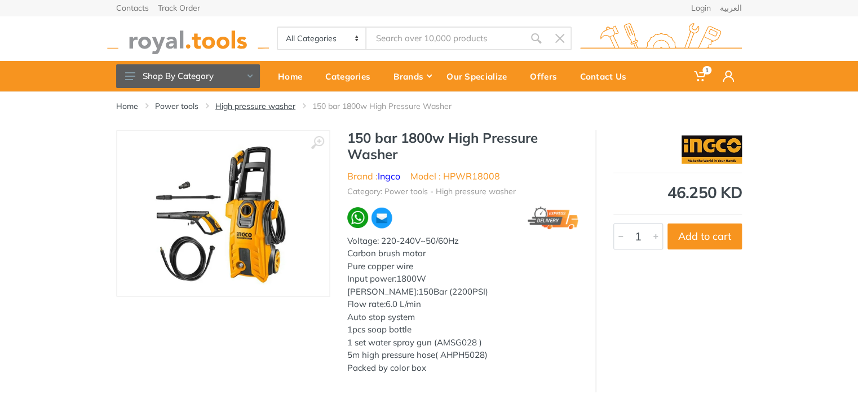
click at [263, 100] on link "High pressure washer" at bounding box center [255, 105] width 80 height 11
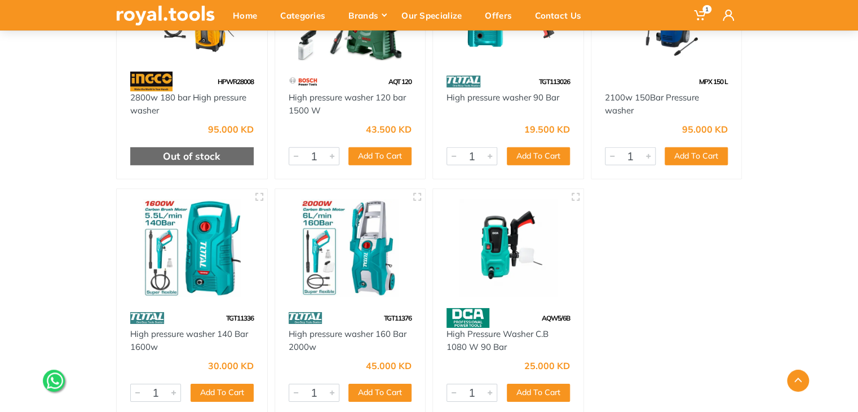
scroll to position [1651, 0]
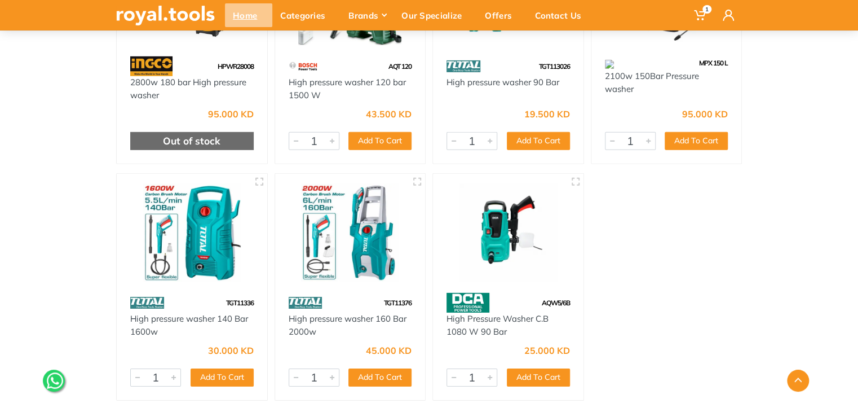
click at [253, 26] on div "Home" at bounding box center [248, 15] width 47 height 24
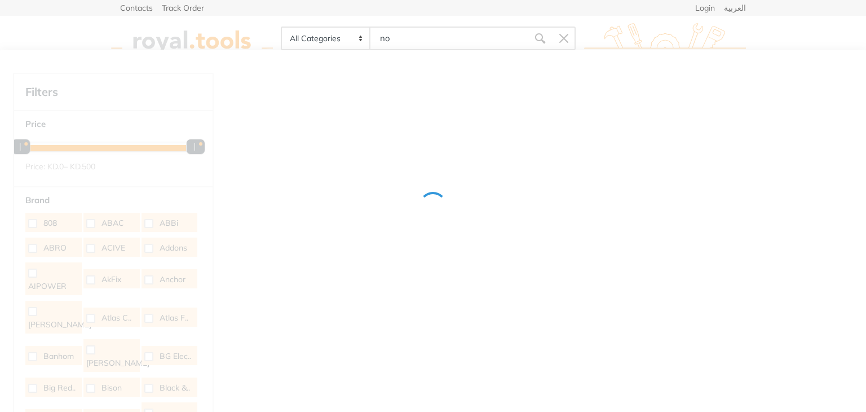
type input "no"
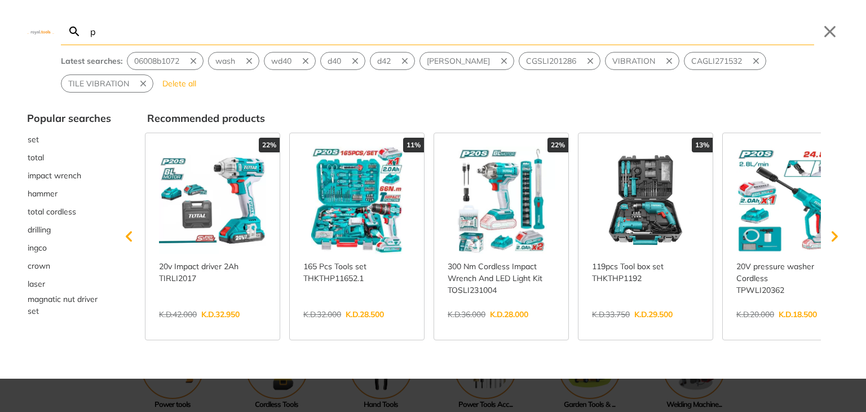
type input "p"
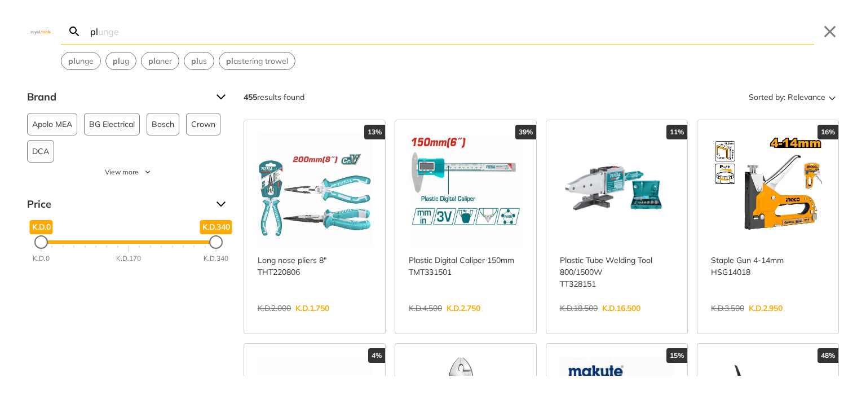
type input "p"
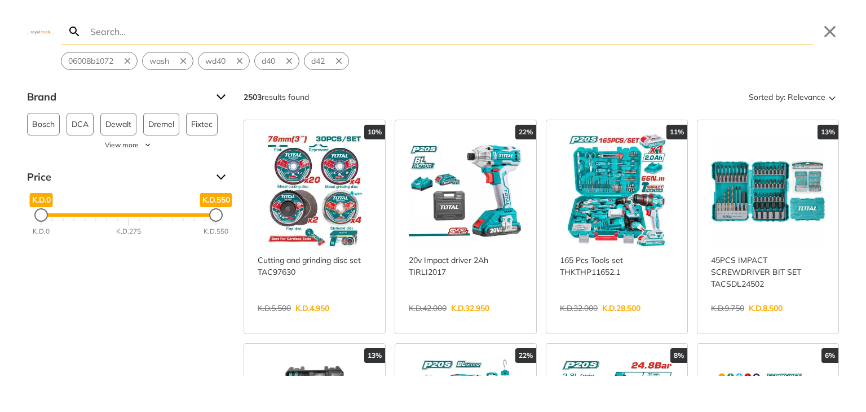
type input "n"
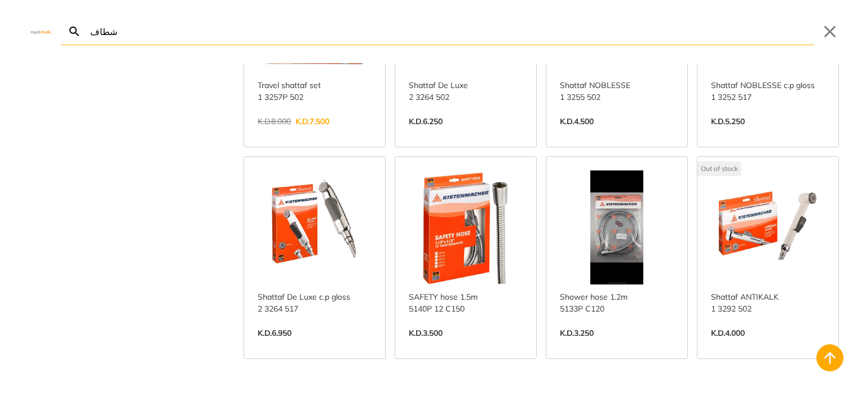
scroll to position [151, 0]
type input "شطاف"
click at [333, 344] on link "View more →" at bounding box center [315, 344] width 114 height 0
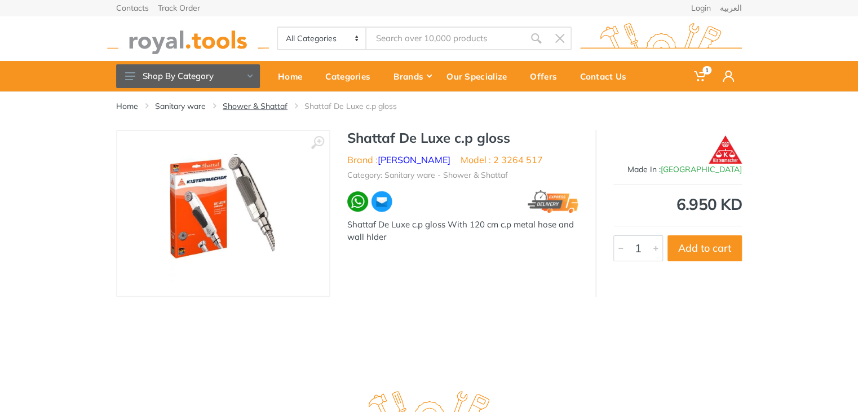
click at [267, 107] on link "Shower & Shattaf" at bounding box center [255, 105] width 65 height 11
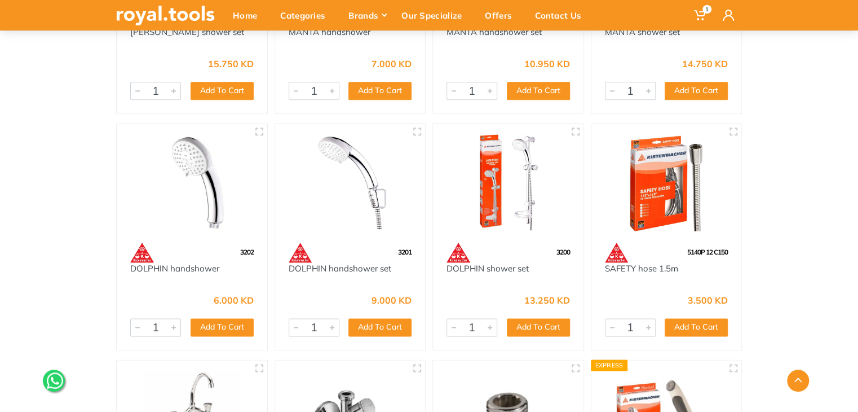
scroll to position [515, 0]
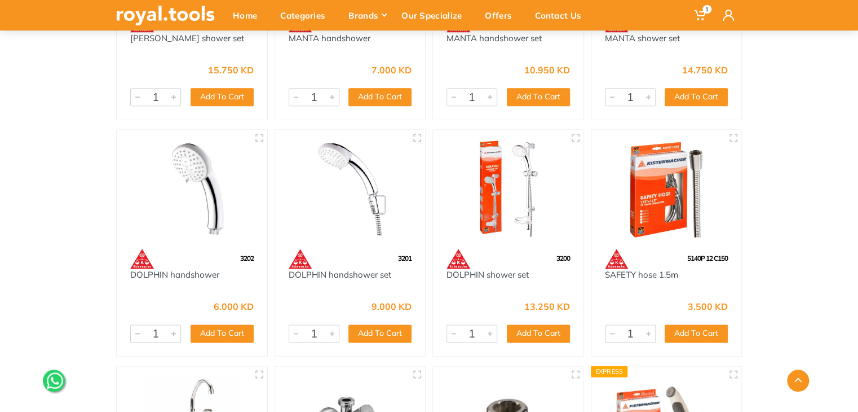
click at [687, 178] on img at bounding box center [667, 189] width 130 height 98
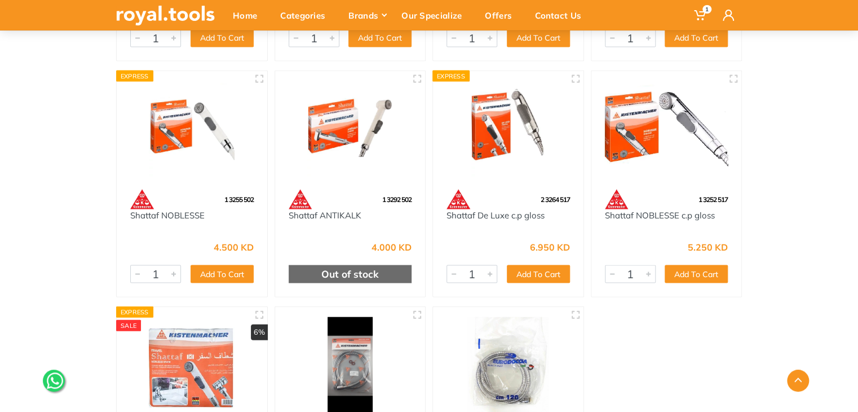
scroll to position [1030, 0]
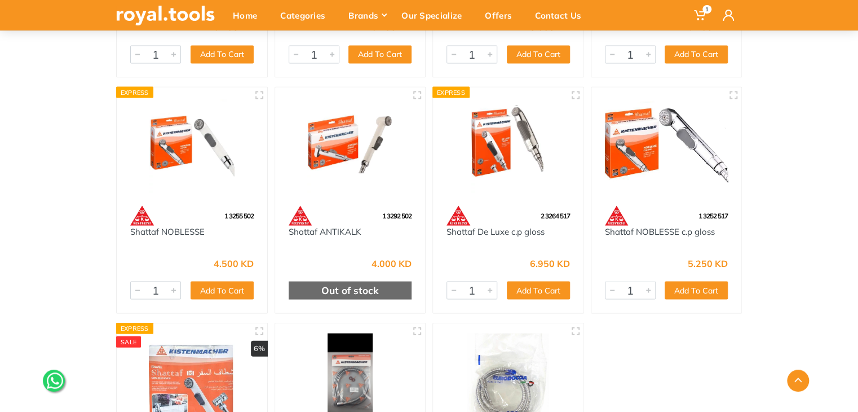
click at [504, 135] on img at bounding box center [508, 146] width 130 height 98
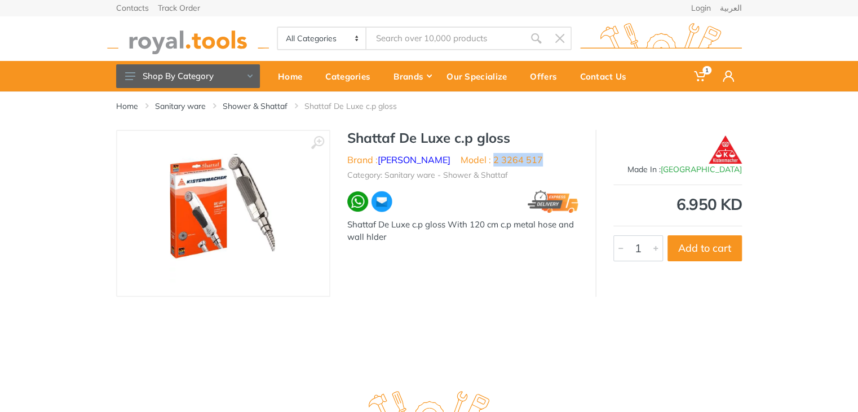
drag, startPoint x: 545, startPoint y: 161, endPoint x: 493, endPoint y: 165, distance: 51.5
click at [493, 165] on ul "Brand : [PERSON_NAME] Model : 2 3264 517" at bounding box center [462, 160] width 231 height 14
copy li "2 3264 517"
click at [435, 145] on h1 "Shattaf De Luxe c.p gloss" at bounding box center [462, 138] width 231 height 16
click at [416, 163] on link "[PERSON_NAME]" at bounding box center [414, 159] width 73 height 11
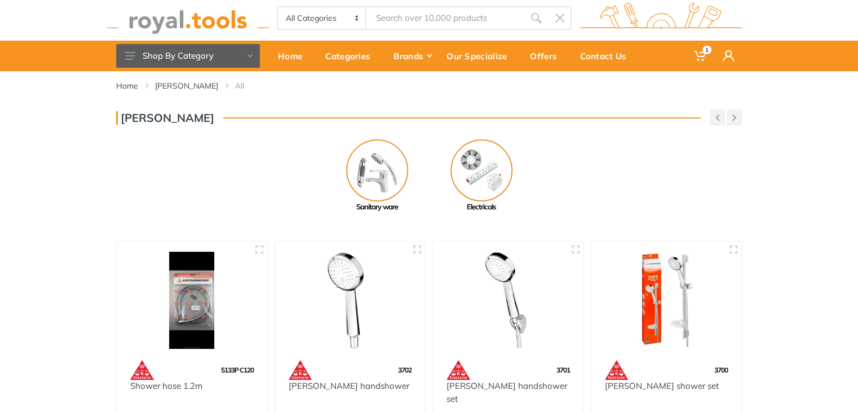
scroll to position [41, 0]
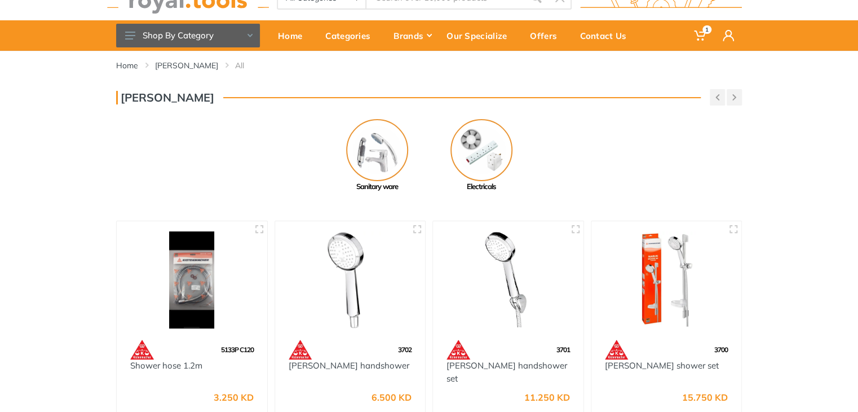
drag, startPoint x: 864, startPoint y: 92, endPoint x: 847, endPoint y: 189, distance: 98.0
click at [847, 189] on html "1" at bounding box center [429, 165] width 858 height 412
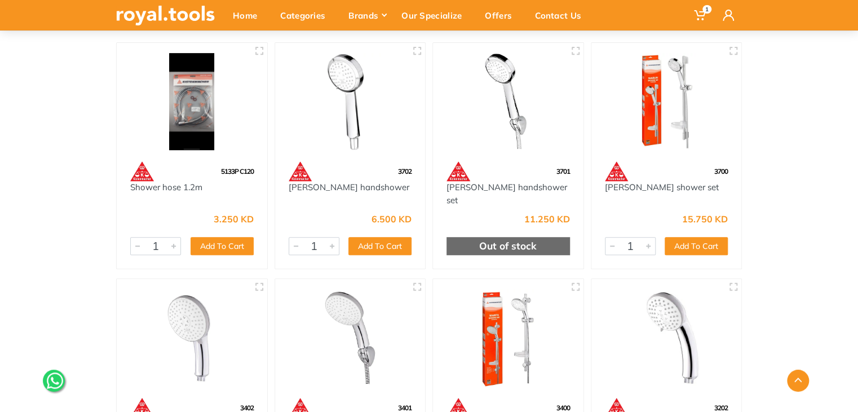
scroll to position [210, 0]
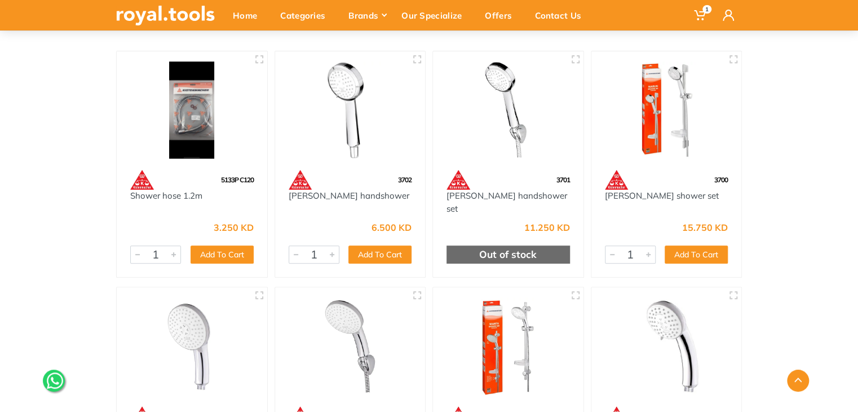
click at [206, 138] on img at bounding box center [192, 110] width 130 height 98
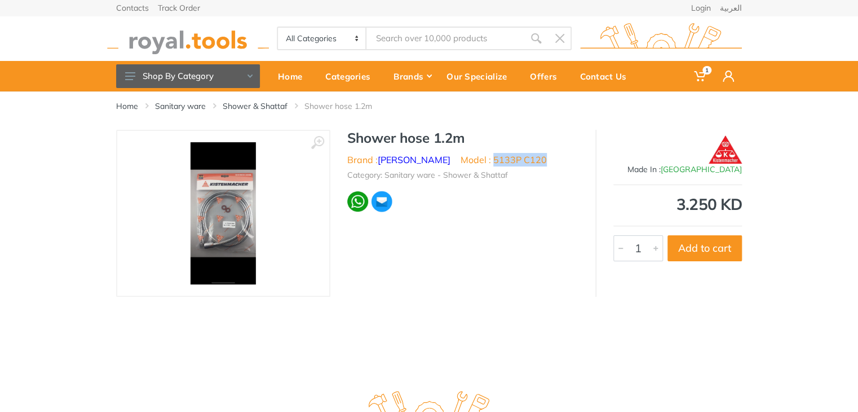
drag, startPoint x: 544, startPoint y: 158, endPoint x: 491, endPoint y: 158, distance: 52.4
click at [491, 158] on ul "Brand : KISTENMACHER Model : 5133P C120" at bounding box center [462, 160] width 231 height 14
copy li "5133P C120"
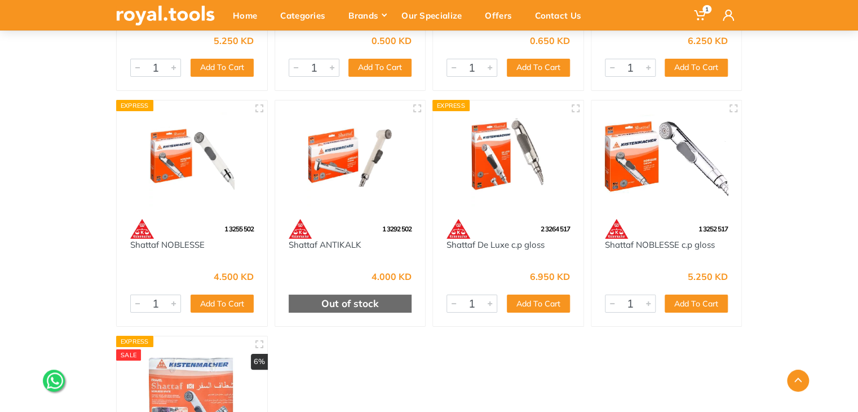
scroll to position [2035, 0]
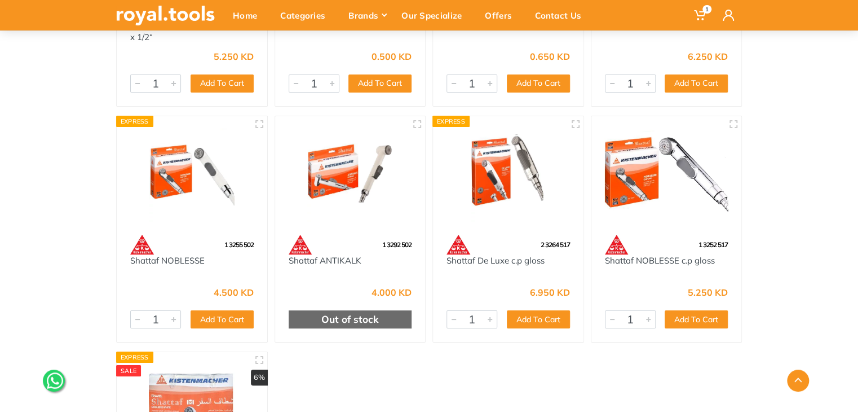
click at [513, 197] on img at bounding box center [508, 175] width 130 height 98
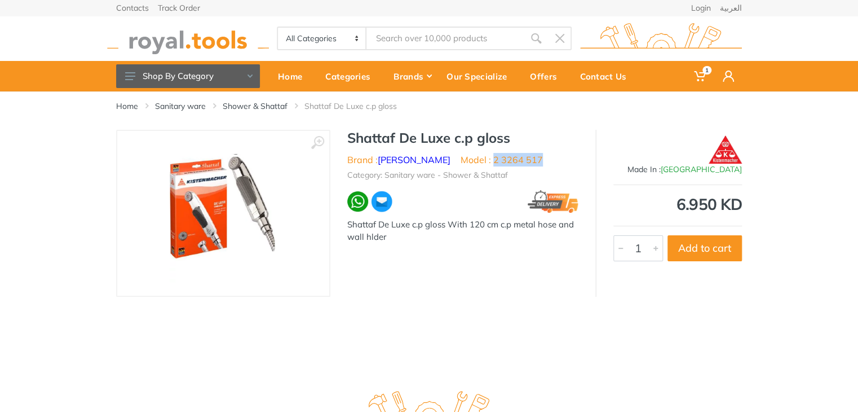
drag, startPoint x: 544, startPoint y: 161, endPoint x: 494, endPoint y: 163, distance: 50.2
click at [494, 163] on ul "Brand : KISTENMACHER Model : 2 3264 517" at bounding box center [462, 160] width 231 height 14
copy li "2 3264 517"
click at [724, 153] on img at bounding box center [726, 149] width 34 height 28
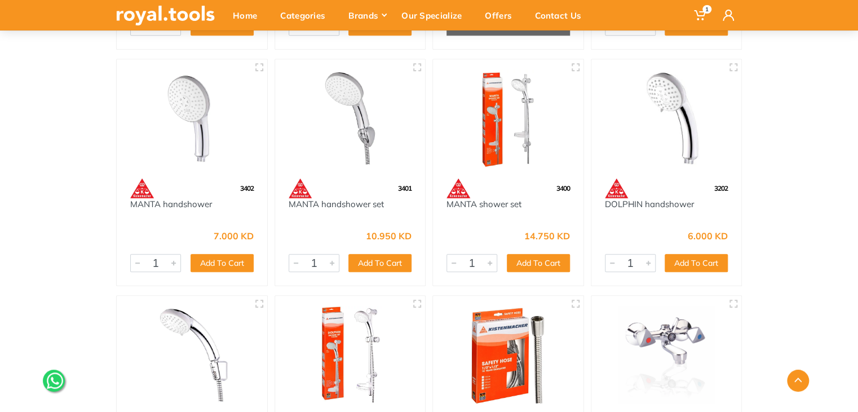
scroll to position [434, 0]
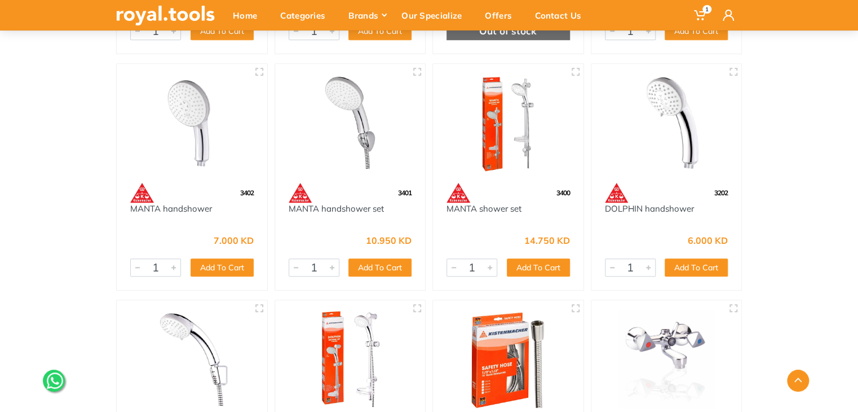
click at [210, 126] on img at bounding box center [192, 123] width 130 height 98
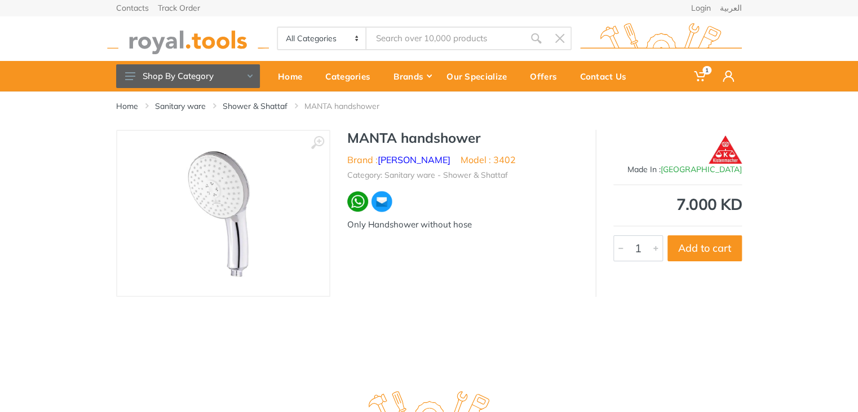
click at [454, 140] on h1 "MANTA handshower" at bounding box center [462, 138] width 231 height 16
click at [494, 136] on h1 "MANTA handshower" at bounding box center [462, 138] width 231 height 16
drag, startPoint x: 479, startPoint y: 139, endPoint x: 347, endPoint y: 143, distance: 132.0
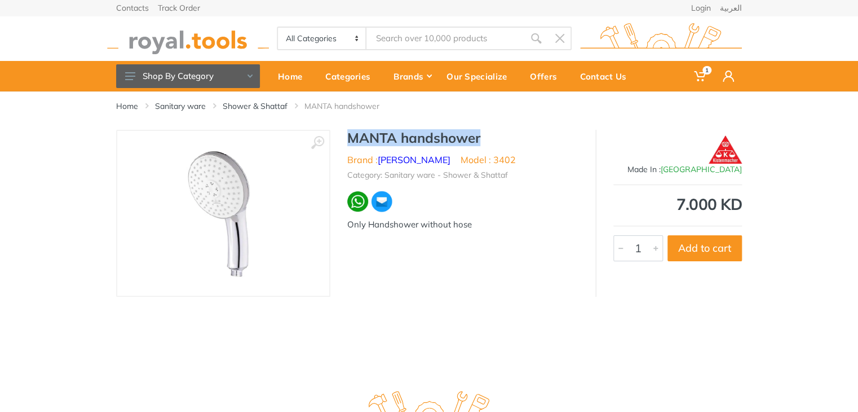
click at [347, 143] on h1 "MANTA handshower" at bounding box center [462, 138] width 231 height 16
click at [354, 143] on h1 "MANTA handshower" at bounding box center [462, 138] width 231 height 16
click at [281, 105] on link "Shower & Shattaf" at bounding box center [255, 105] width 65 height 11
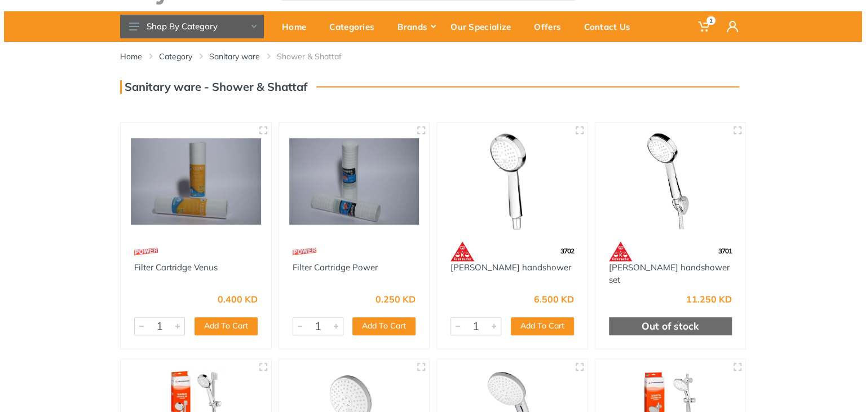
scroll to position [65, 0]
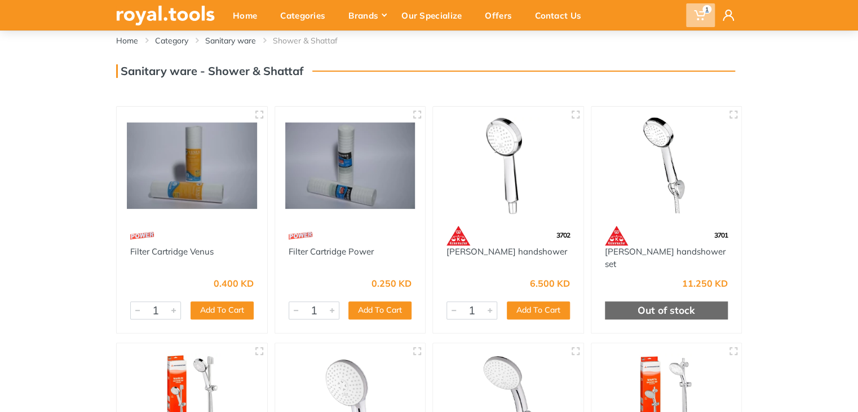
click at [711, 17] on span "1" at bounding box center [700, 15] width 29 height 24
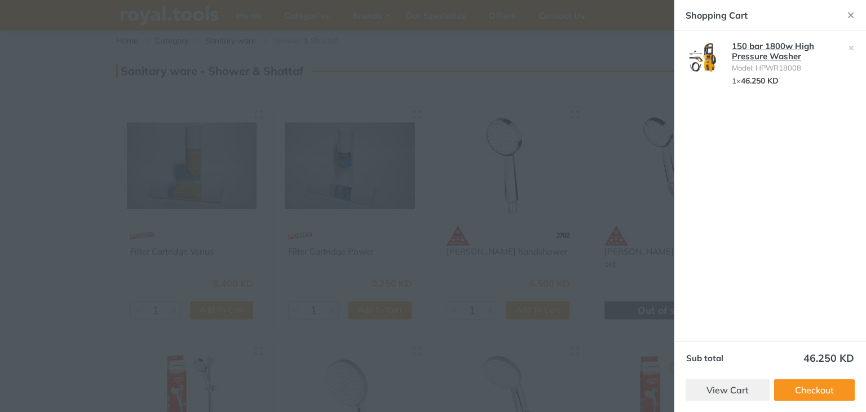
click at [763, 43] on link "150 bar 1800w High Pressure Washer" at bounding box center [773, 51] width 82 height 21
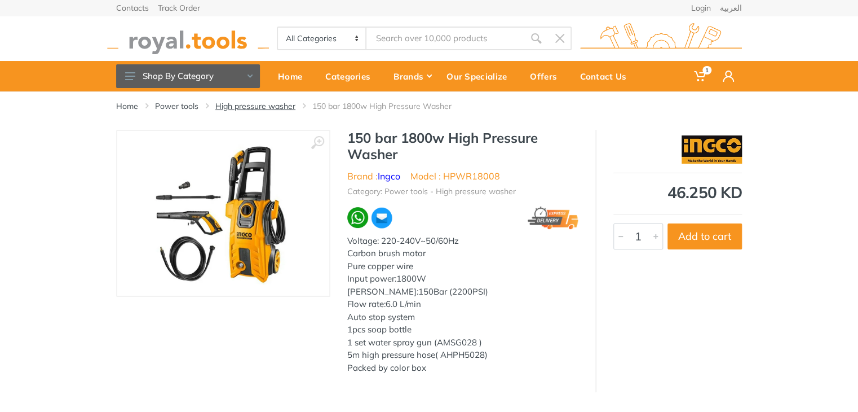
click at [247, 109] on link "High pressure washer" at bounding box center [255, 105] width 80 height 11
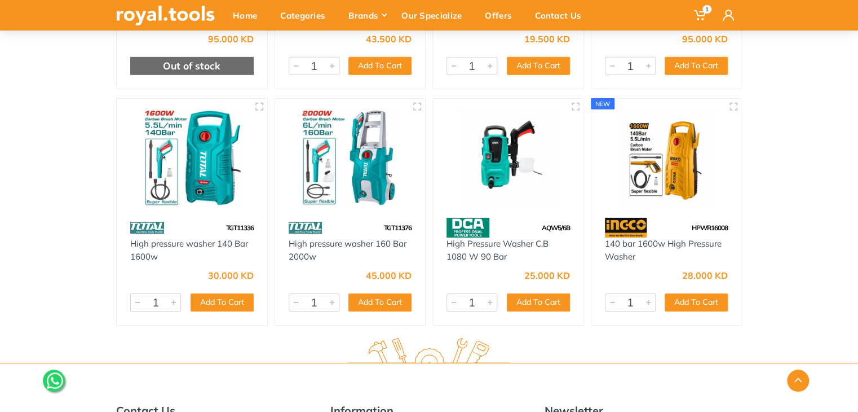
scroll to position [1729, 0]
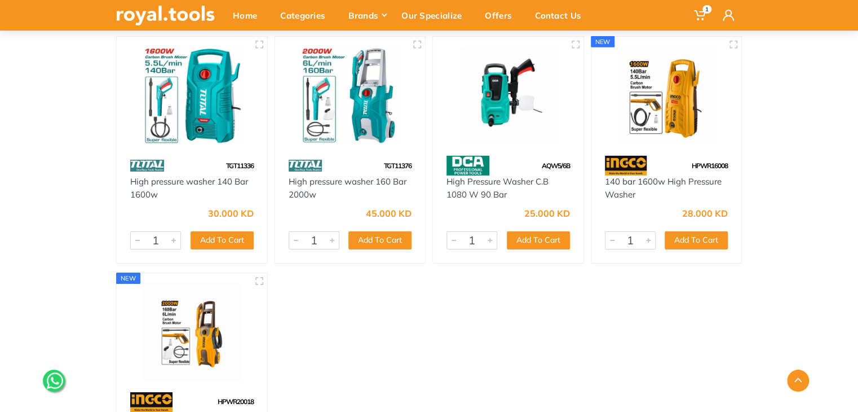
scroll to position [1780, 0]
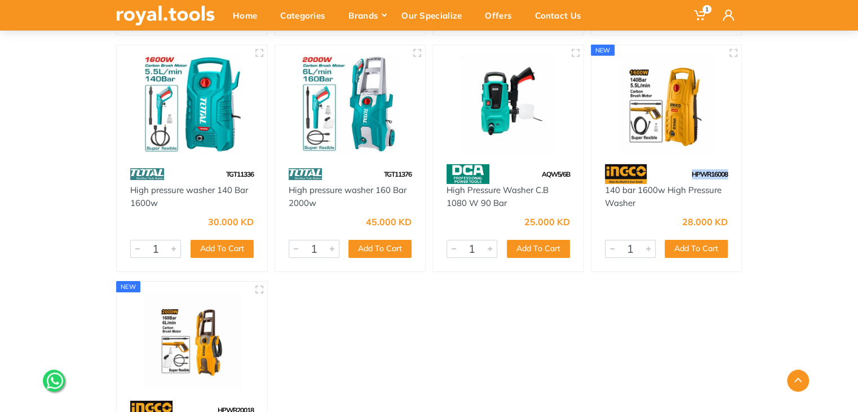
drag, startPoint x: 730, startPoint y: 173, endPoint x: 692, endPoint y: 170, distance: 38.4
click at [692, 170] on div "HPWR16008" at bounding box center [666, 174] width 151 height 20
copy span "HPWR16008"
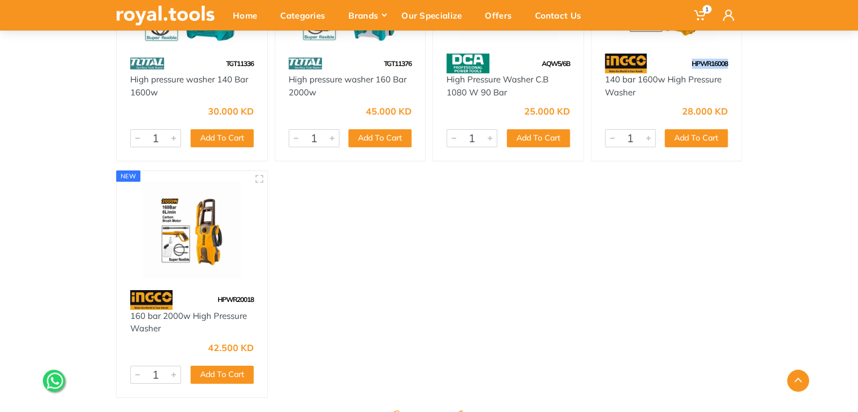
scroll to position [1902, 0]
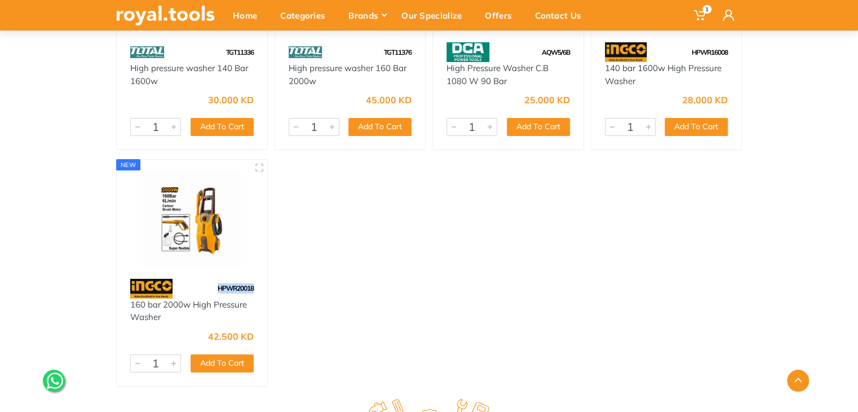
drag, startPoint x: 257, startPoint y: 292, endPoint x: 218, endPoint y: 285, distance: 39.5
click at [218, 285] on div "HPWR20018" at bounding box center [192, 289] width 151 height 20
copy span "HPWR20018"
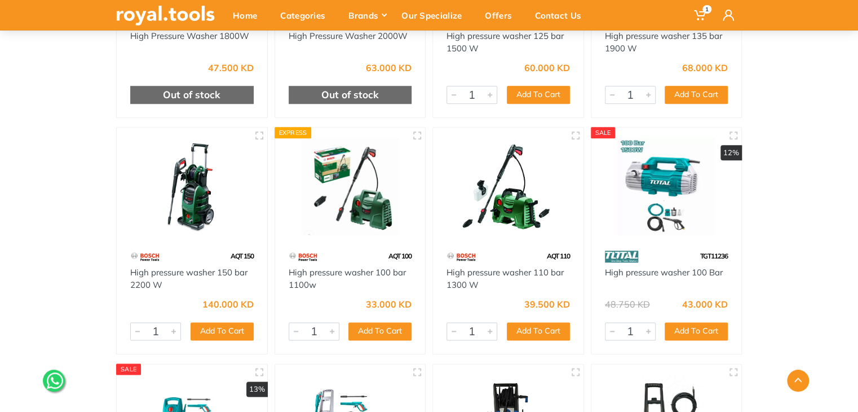
scroll to position [466, 0]
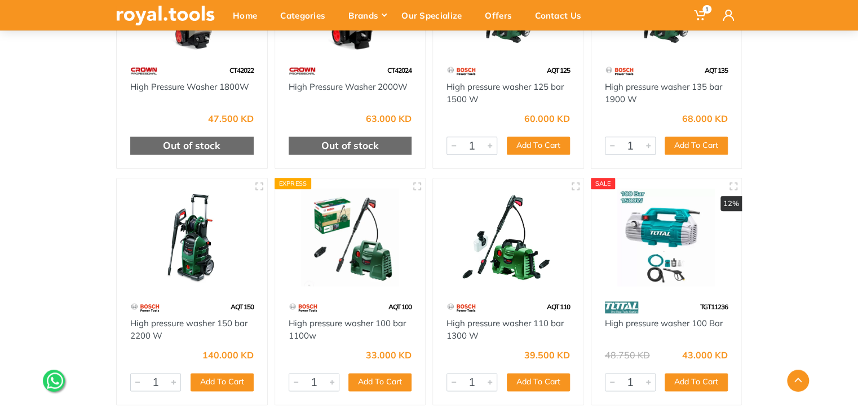
click at [664, 223] on img at bounding box center [667, 237] width 130 height 98
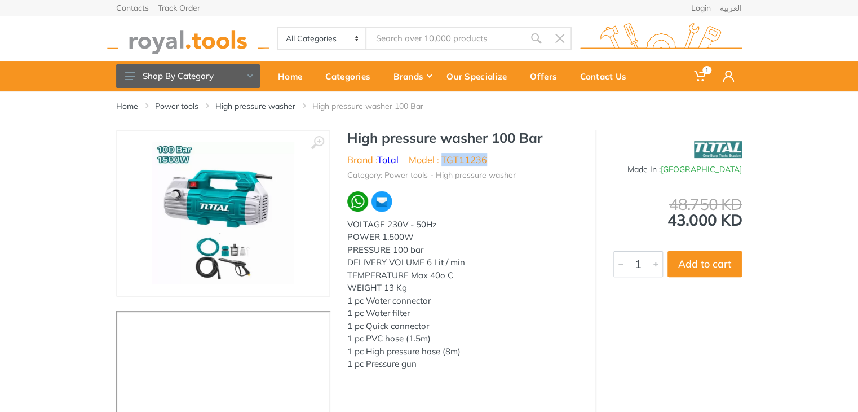
drag, startPoint x: 487, startPoint y: 156, endPoint x: 443, endPoint y: 158, distance: 44.6
click at [443, 158] on ul "Brand : Total Model : TGT11236" at bounding box center [462, 160] width 231 height 14
copy li "TGT11236"
click at [216, 41] on img at bounding box center [188, 38] width 162 height 31
click at [206, 55] on div "All Categories Power tools Cordless Tools Hand Tools Power Tools Accessories Sa…" at bounding box center [429, 38] width 643 height 45
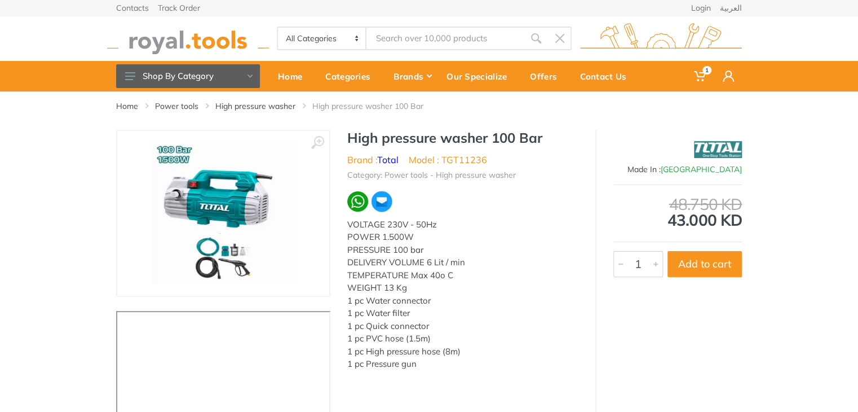
click at [196, 45] on img at bounding box center [188, 38] width 162 height 31
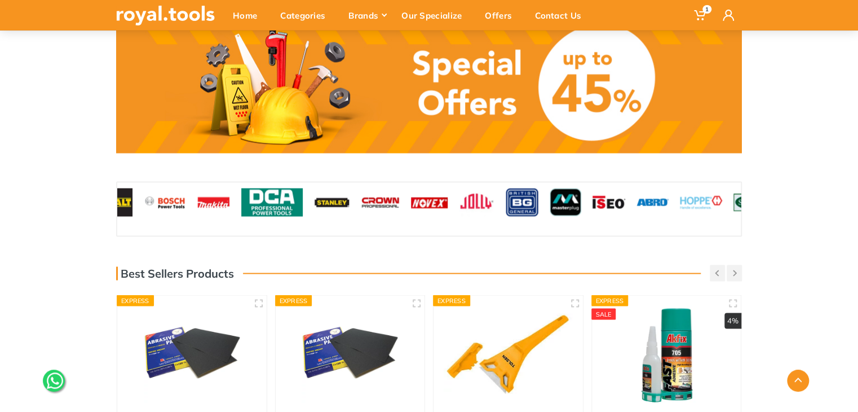
scroll to position [1063, 0]
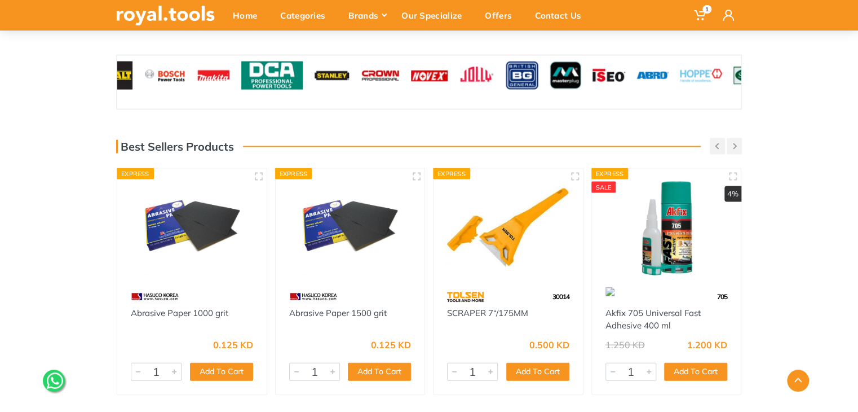
drag, startPoint x: 863, startPoint y: 48, endPoint x: 865, endPoint y: 289, distance: 240.8
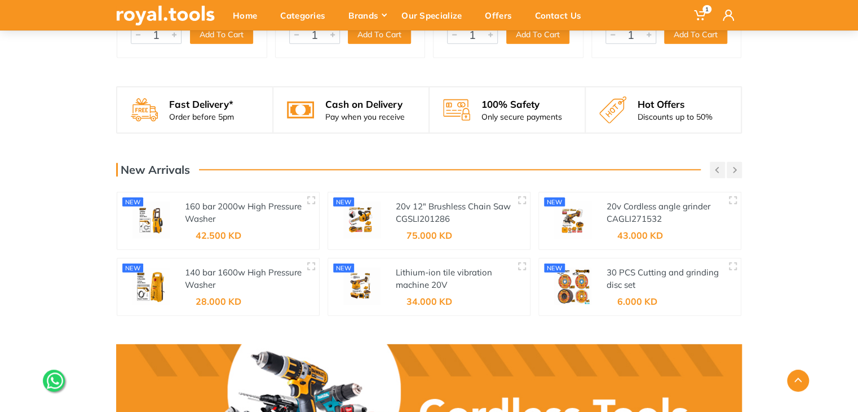
scroll to position [1405, 0]
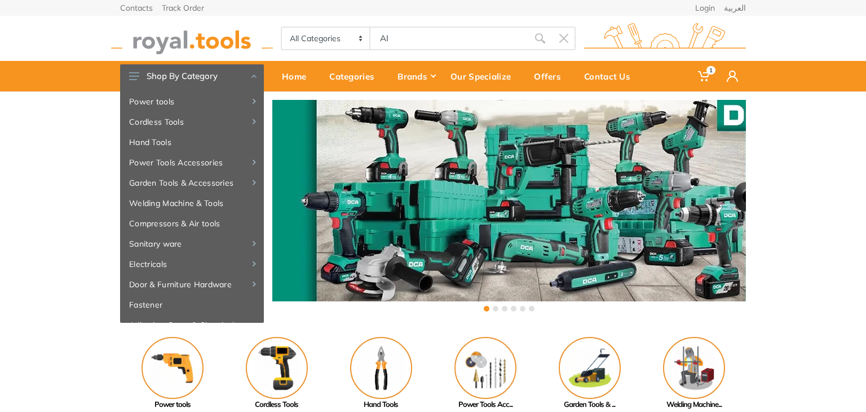
type input "AI"
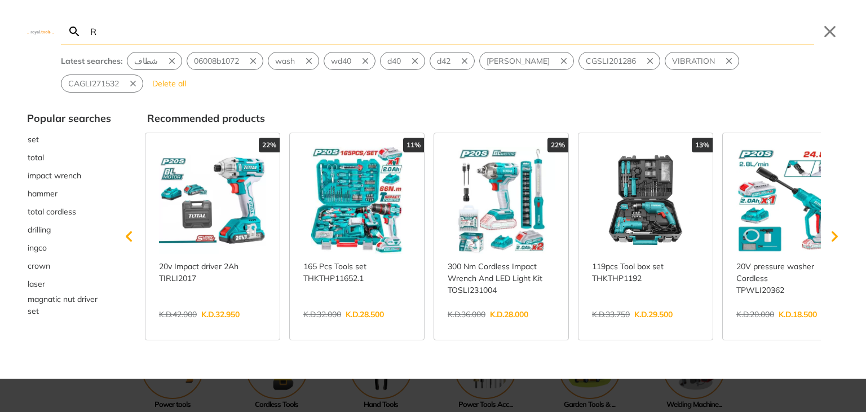
type input "R"
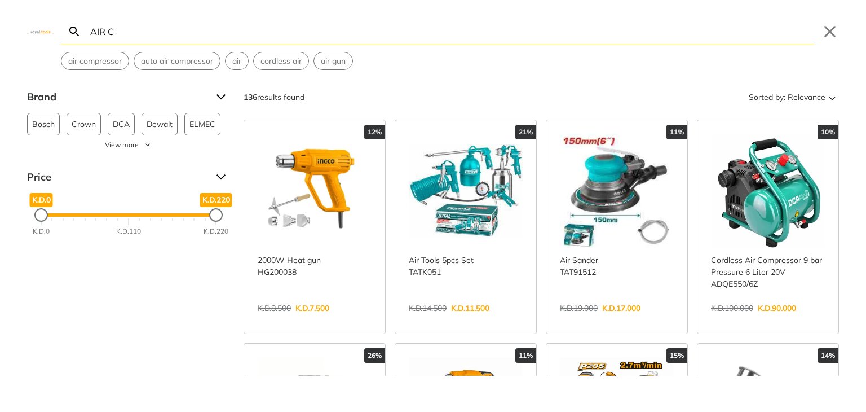
type input "AIR C"
click at [732, 320] on link "View more →" at bounding box center [768, 320] width 114 height 0
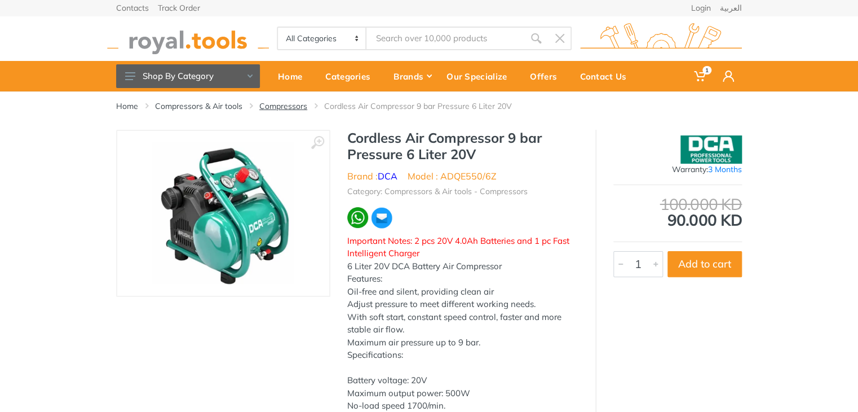
click at [290, 108] on link "Compressors" at bounding box center [283, 105] width 48 height 11
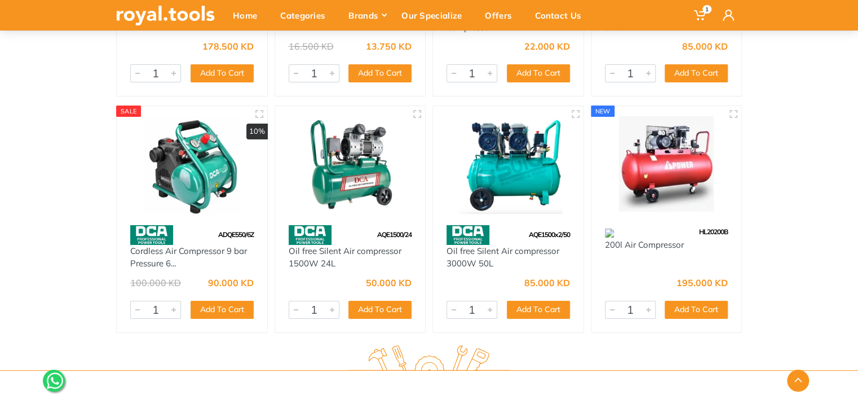
scroll to position [1931, 0]
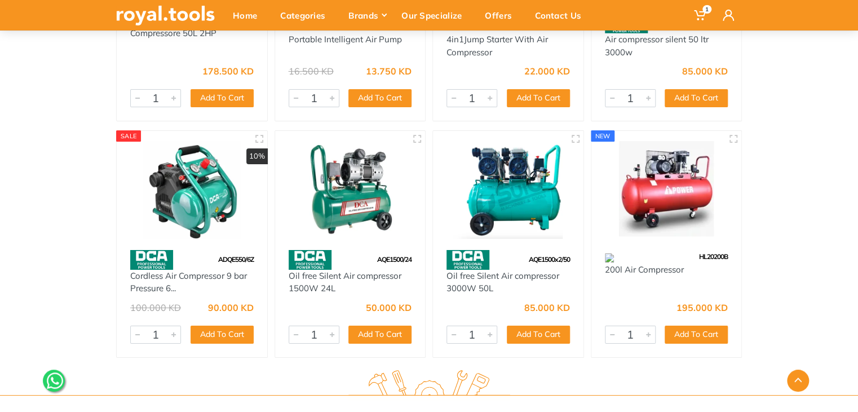
click at [687, 204] on img at bounding box center [667, 190] width 130 height 98
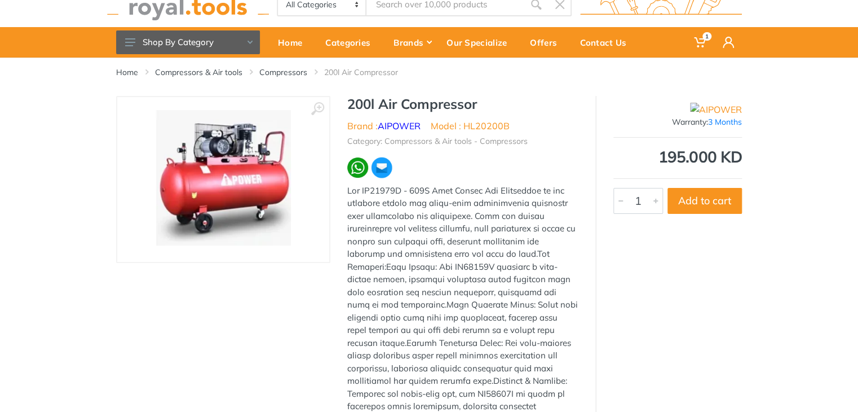
scroll to position [34, 0]
click at [681, 152] on div "195.000 KD" at bounding box center [677, 157] width 129 height 16
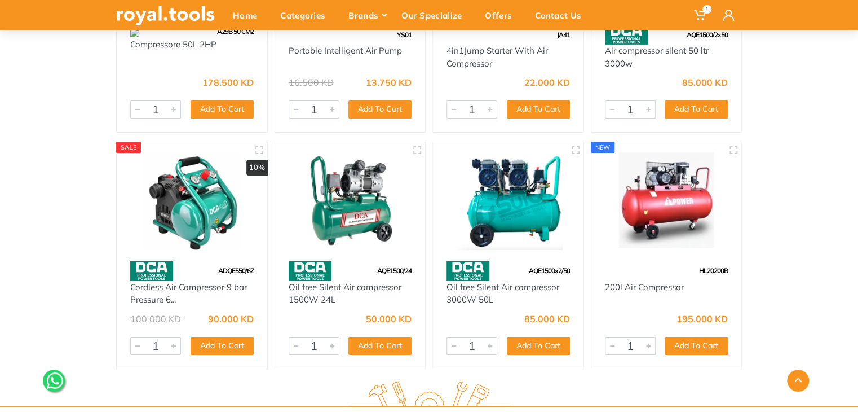
scroll to position [1942, 0]
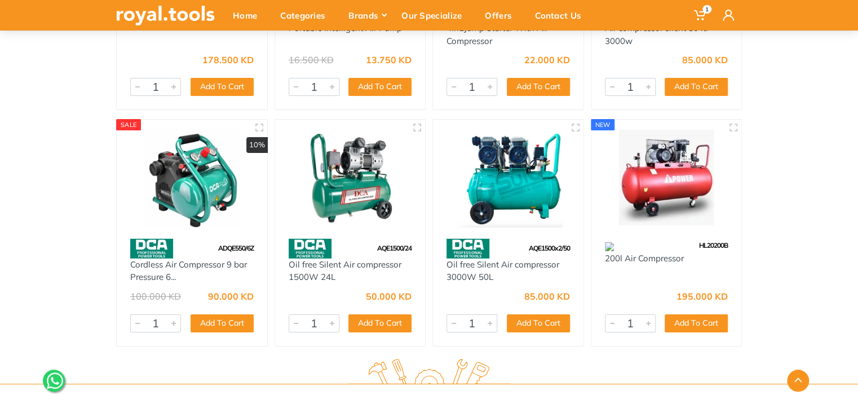
click at [669, 178] on img at bounding box center [667, 179] width 130 height 98
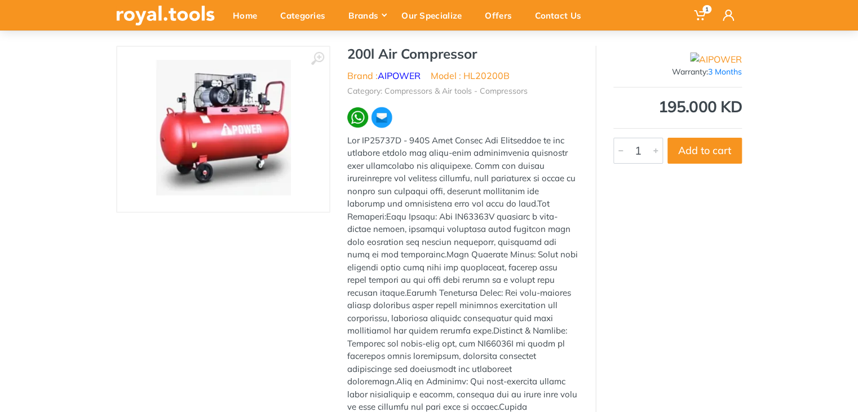
scroll to position [81, 0]
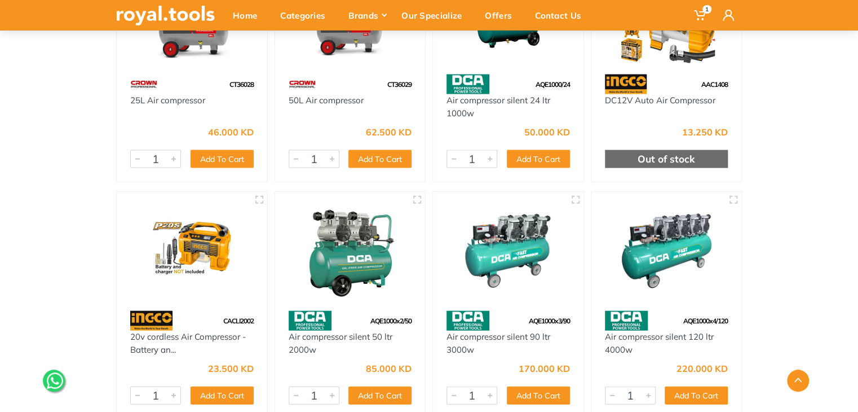
scroll to position [1171, 0]
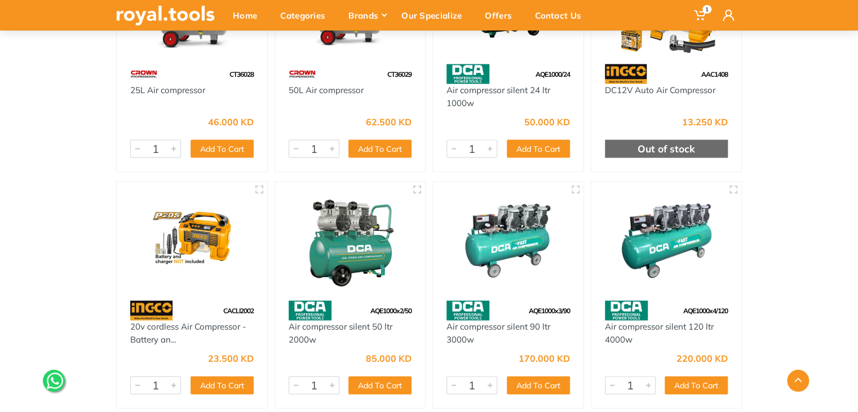
click at [674, 230] on img at bounding box center [667, 241] width 130 height 98
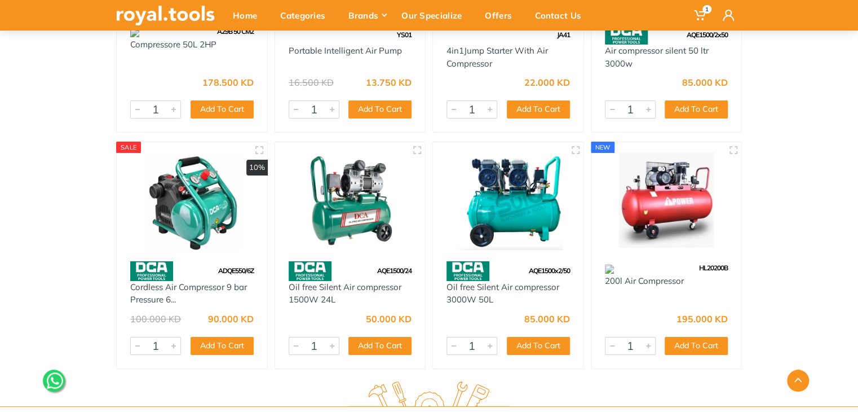
scroll to position [1922, 0]
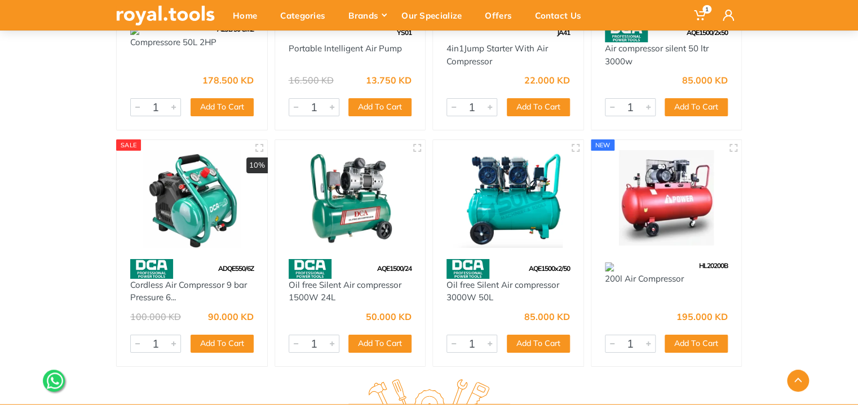
click at [704, 230] on img at bounding box center [667, 199] width 130 height 98
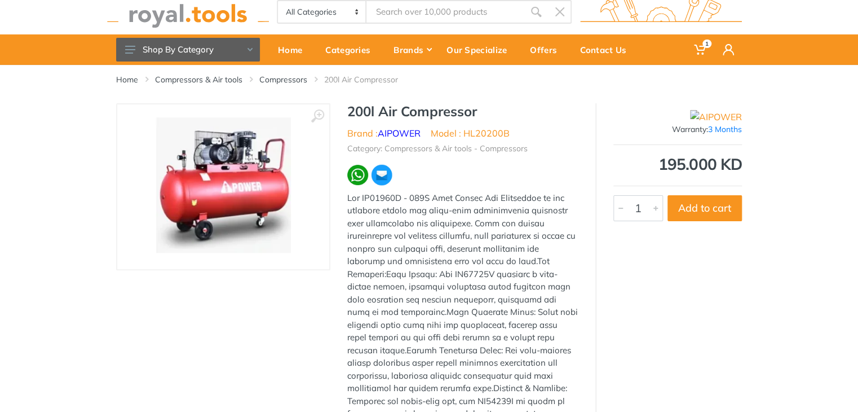
scroll to position [18, 0]
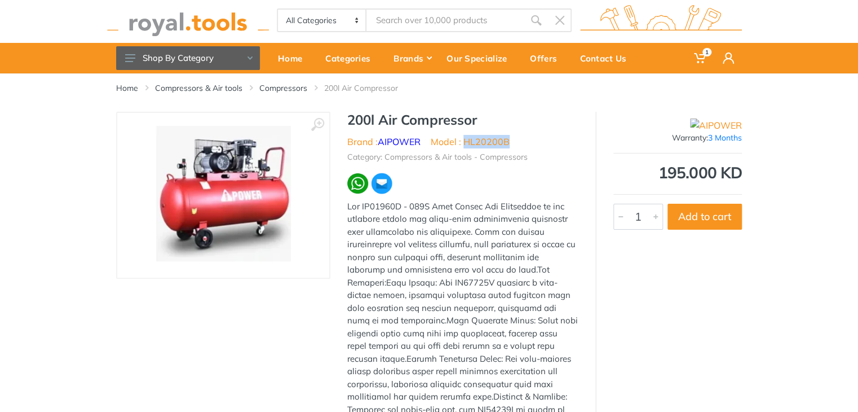
drag, startPoint x: 516, startPoint y: 141, endPoint x: 467, endPoint y: 144, distance: 49.2
click at [467, 144] on ul "Brand : AIPOWER Model : HL20200B" at bounding box center [462, 142] width 231 height 14
click at [509, 141] on li "Model : HL20200B" at bounding box center [470, 142] width 79 height 14
drag, startPoint x: 511, startPoint y: 143, endPoint x: 467, endPoint y: 147, distance: 44.1
click at [467, 147] on ul "Brand : AIPOWER Model : HL20200B" at bounding box center [462, 142] width 231 height 14
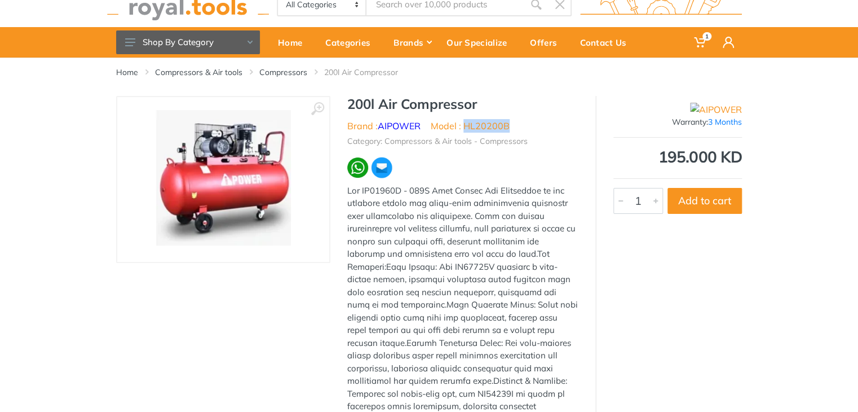
scroll to position [30, 0]
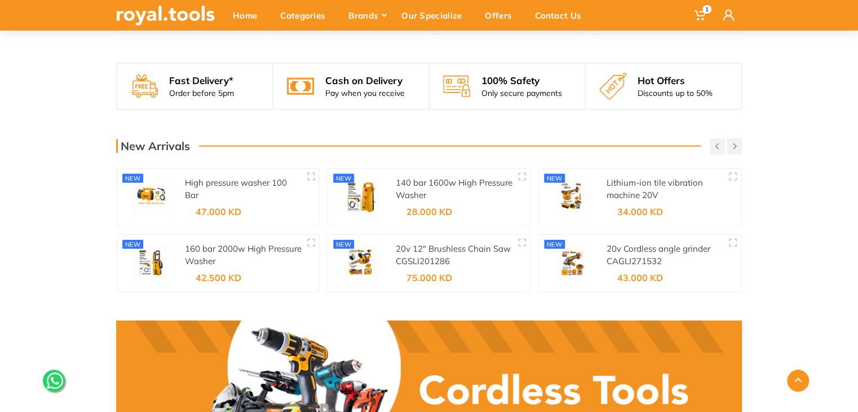
scroll to position [1423, 0]
